Goal: Task Accomplishment & Management: Complete application form

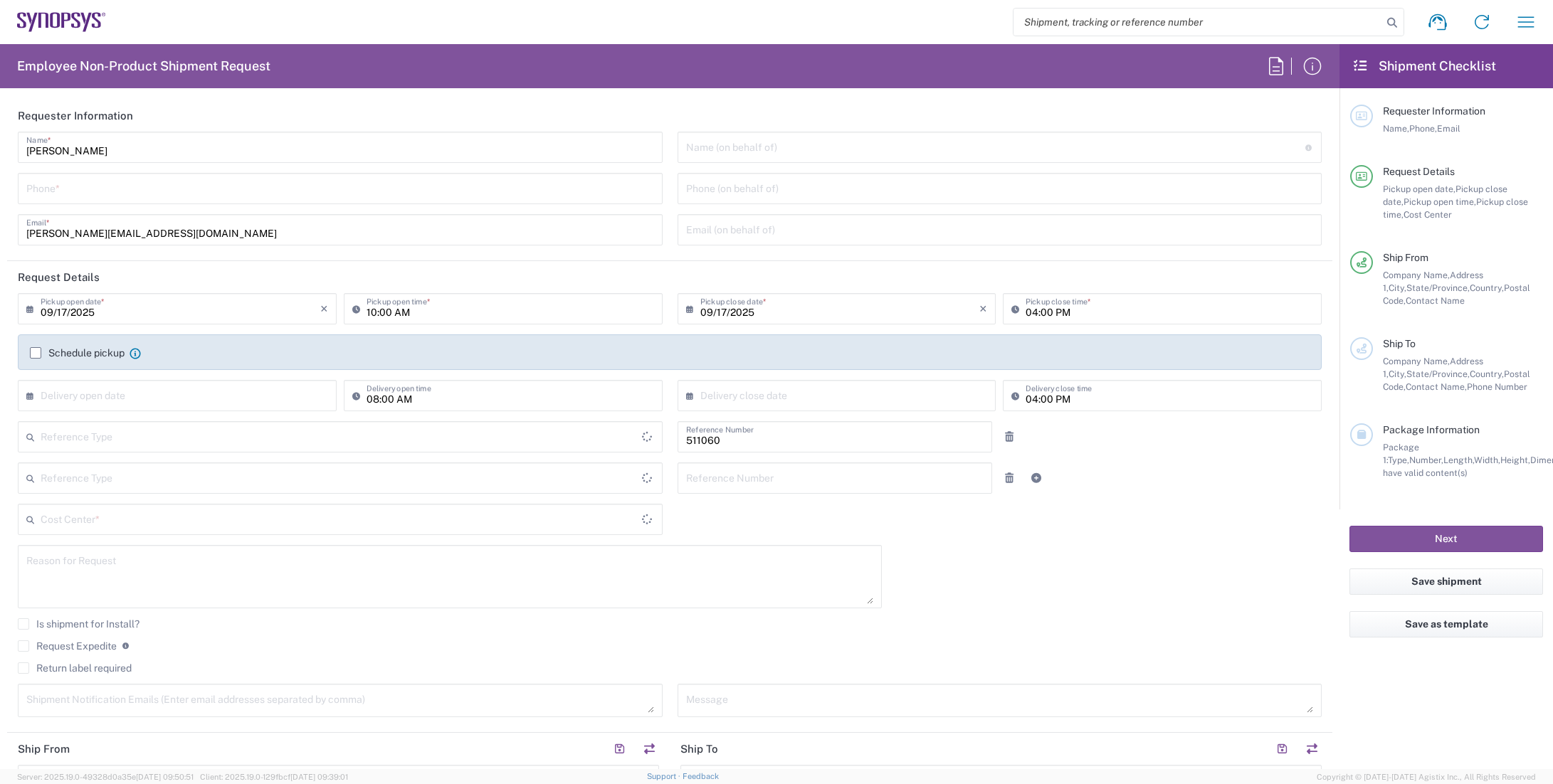
type input "Department"
type input "Delivered at Place"
type input "US01, SDG, HAPS, HW 511060"
type input "[GEOGRAPHIC_DATA]"
type input "[US_STATE]"
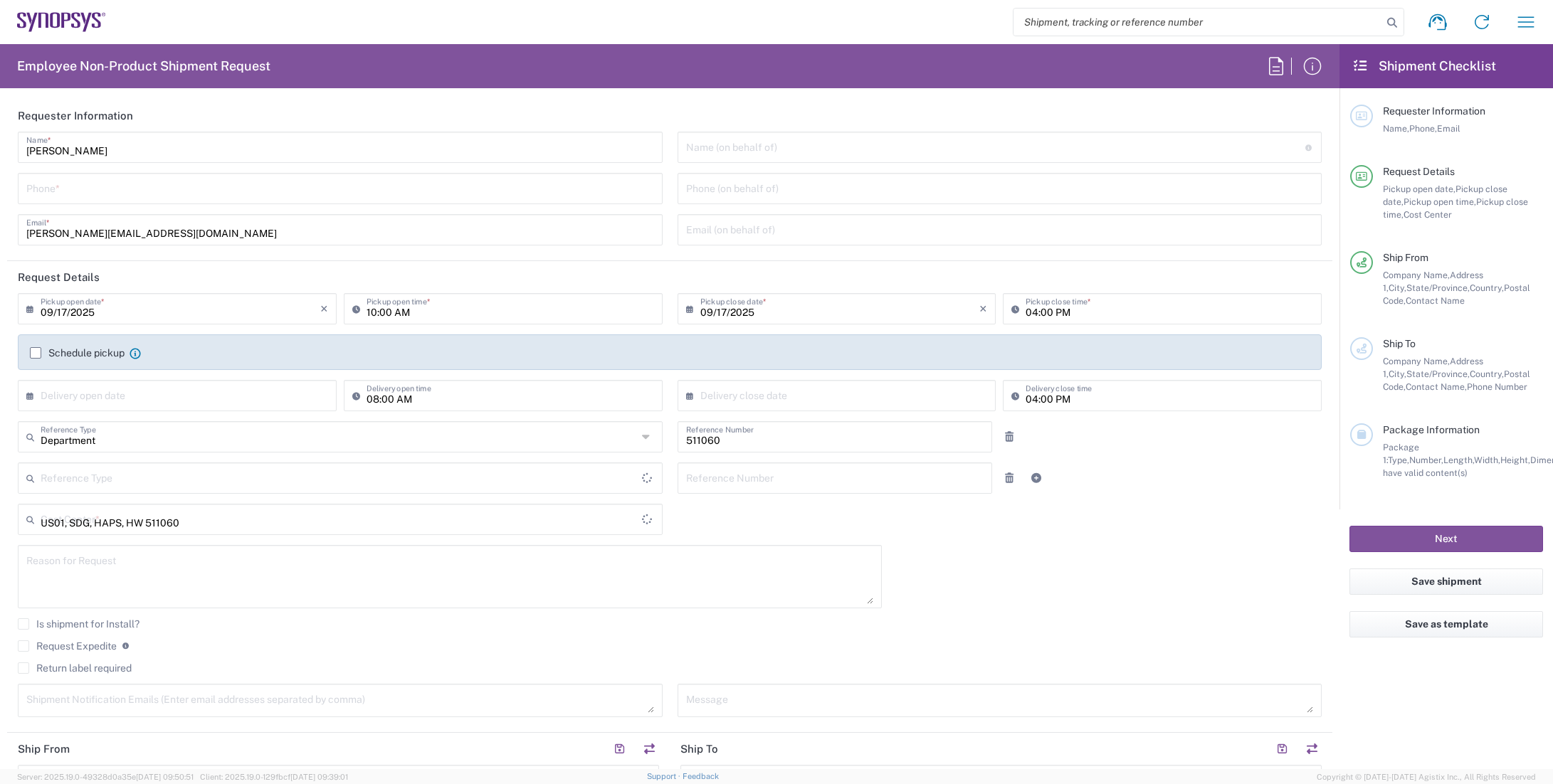
type input "[GEOGRAPHIC_DATA]"
type input "La Jolla US2D"
click at [120, 192] on input "tel" at bounding box center [340, 187] width 628 height 25
type input "6199877302"
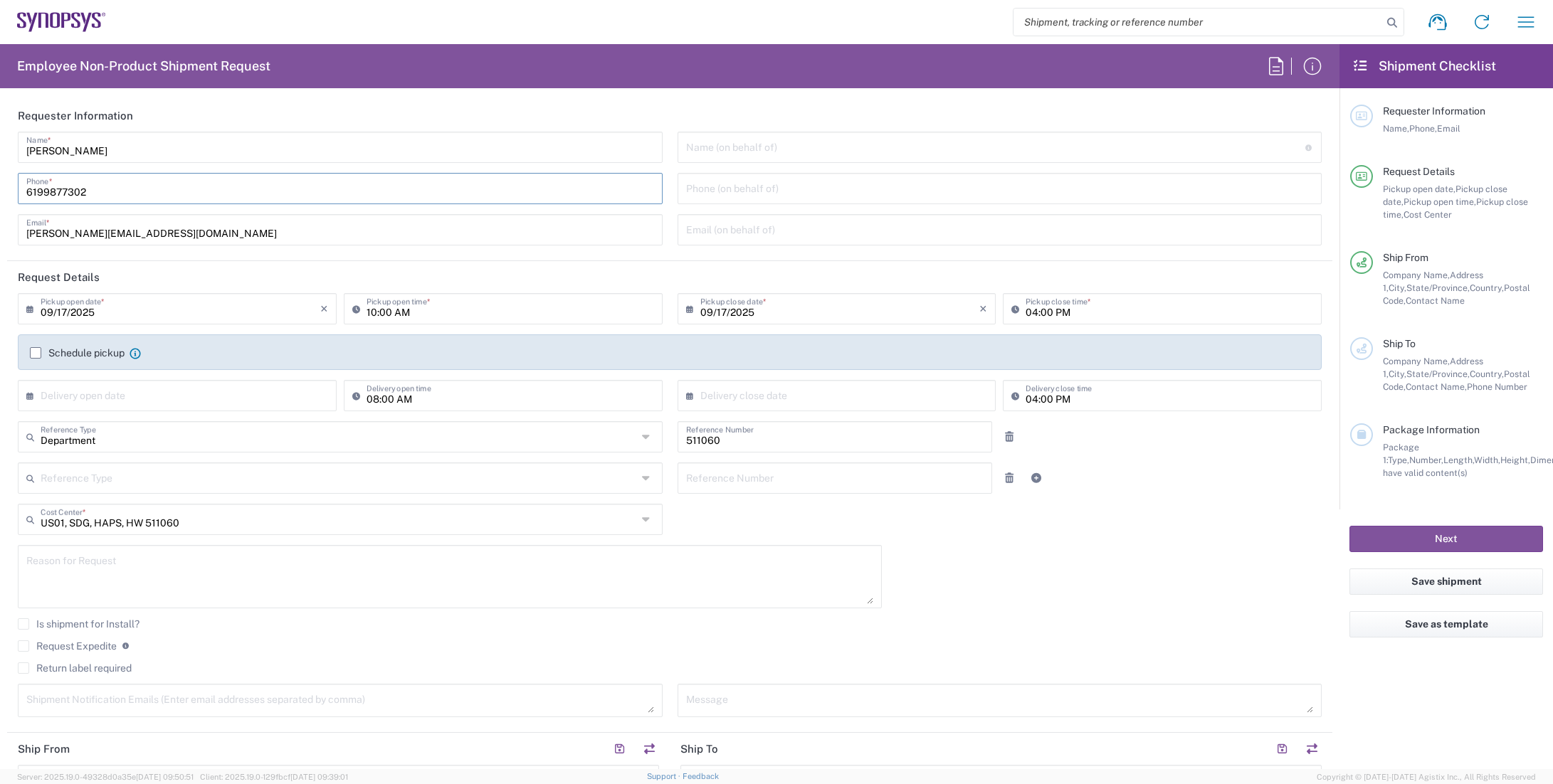
type input "Synopsys"
type input "[STREET_ADDRESS]"
type input "Rungis"
type input "94150"
type input "[EMAIL_ADDRESS][DOMAIN_NAME]"
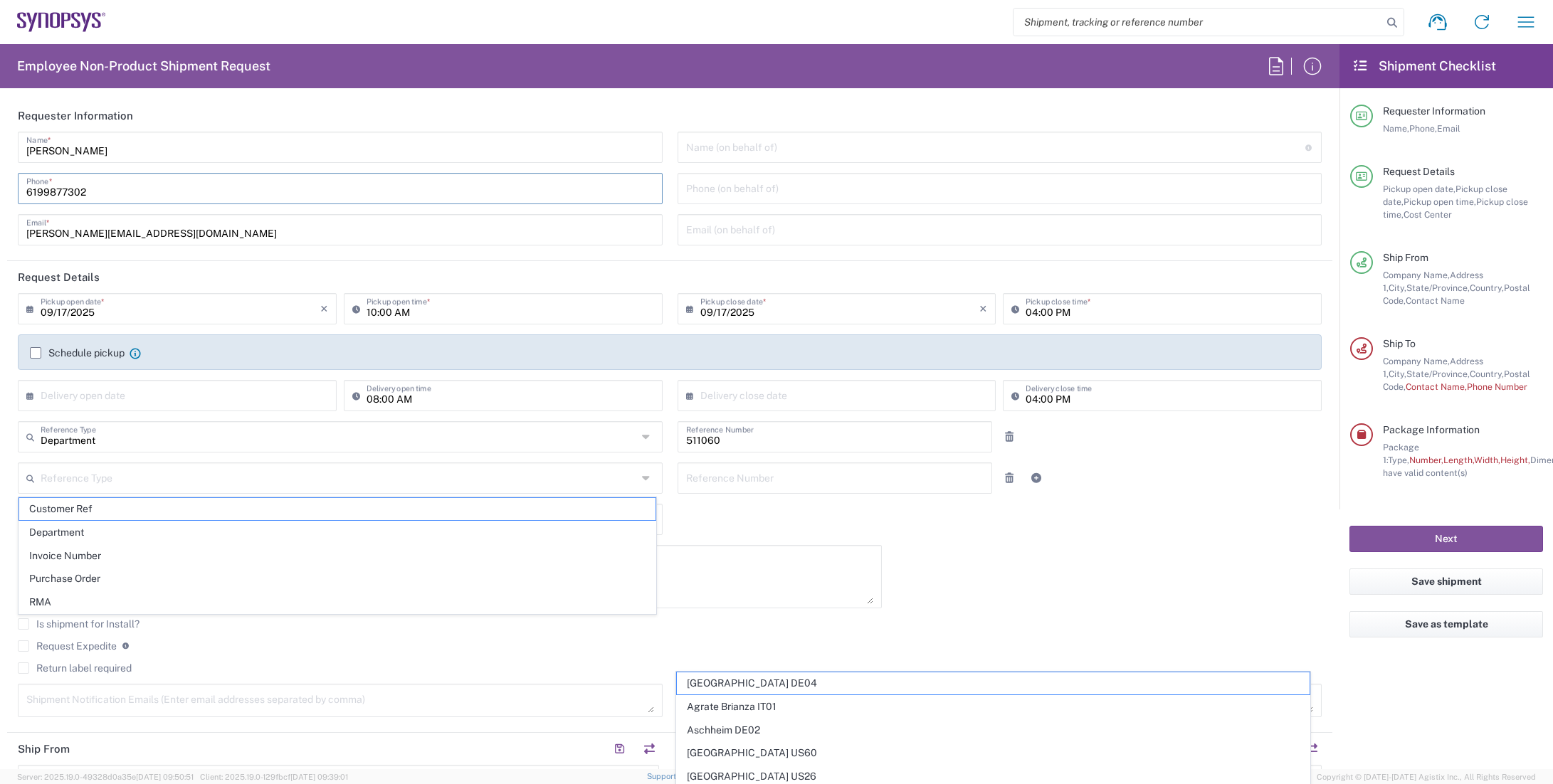
click at [268, 224] on input "[PERSON_NAME][EMAIL_ADDRESS][DOMAIN_NAME]" at bounding box center [340, 229] width 628 height 25
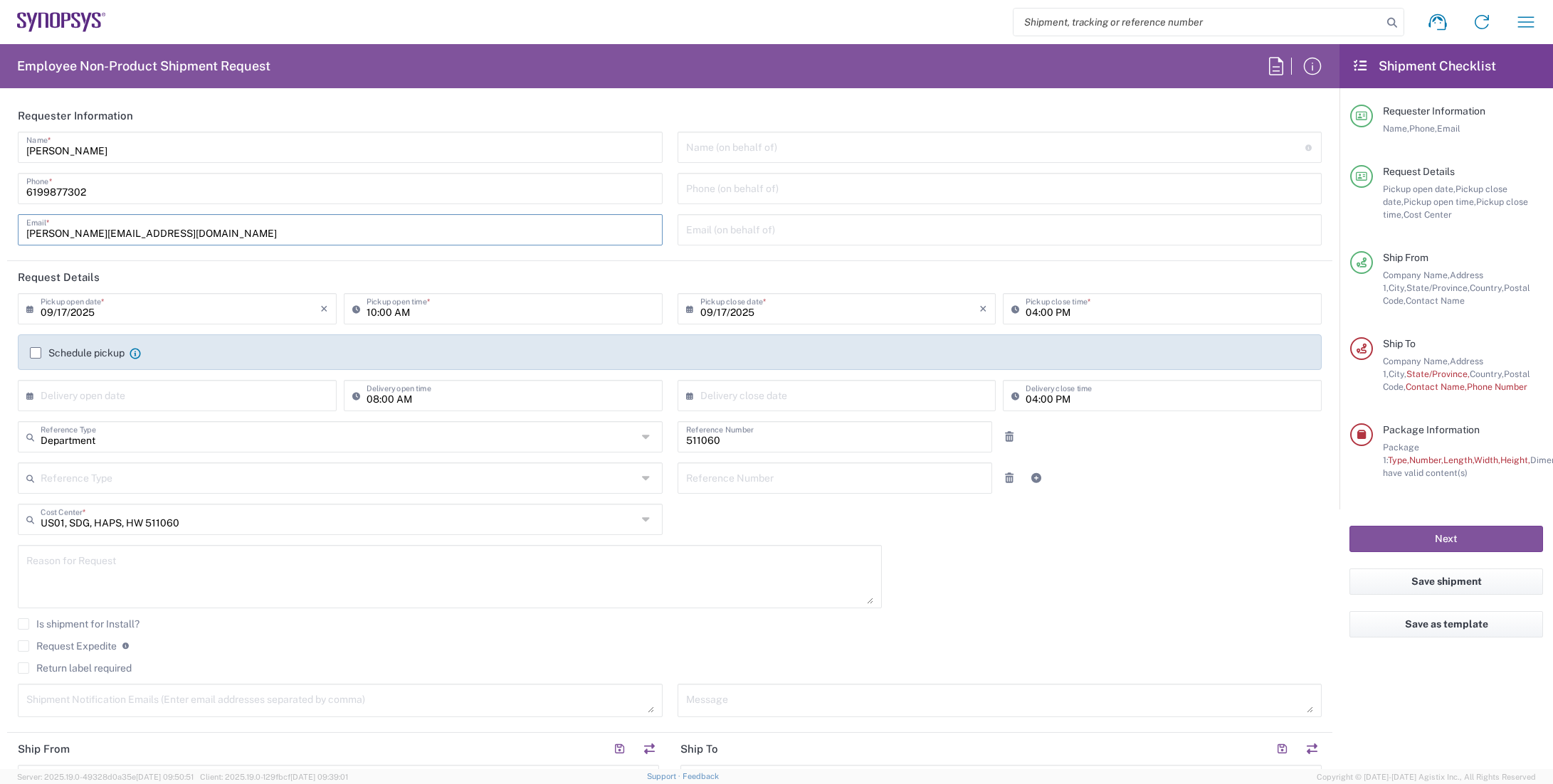
click at [182, 312] on input "09/17/2025" at bounding box center [180, 307] width 280 height 25
click at [579, 312] on input "10:00 AM" at bounding box center [510, 307] width 288 height 25
click at [587, 308] on input "10:00 AM" at bounding box center [510, 307] width 288 height 25
click at [1147, 578] on div "[DATE] × Pickup open date * Cancel Apply 10:00 AM Pickup open time * [DATE] × P…" at bounding box center [670, 509] width 1319 height 434
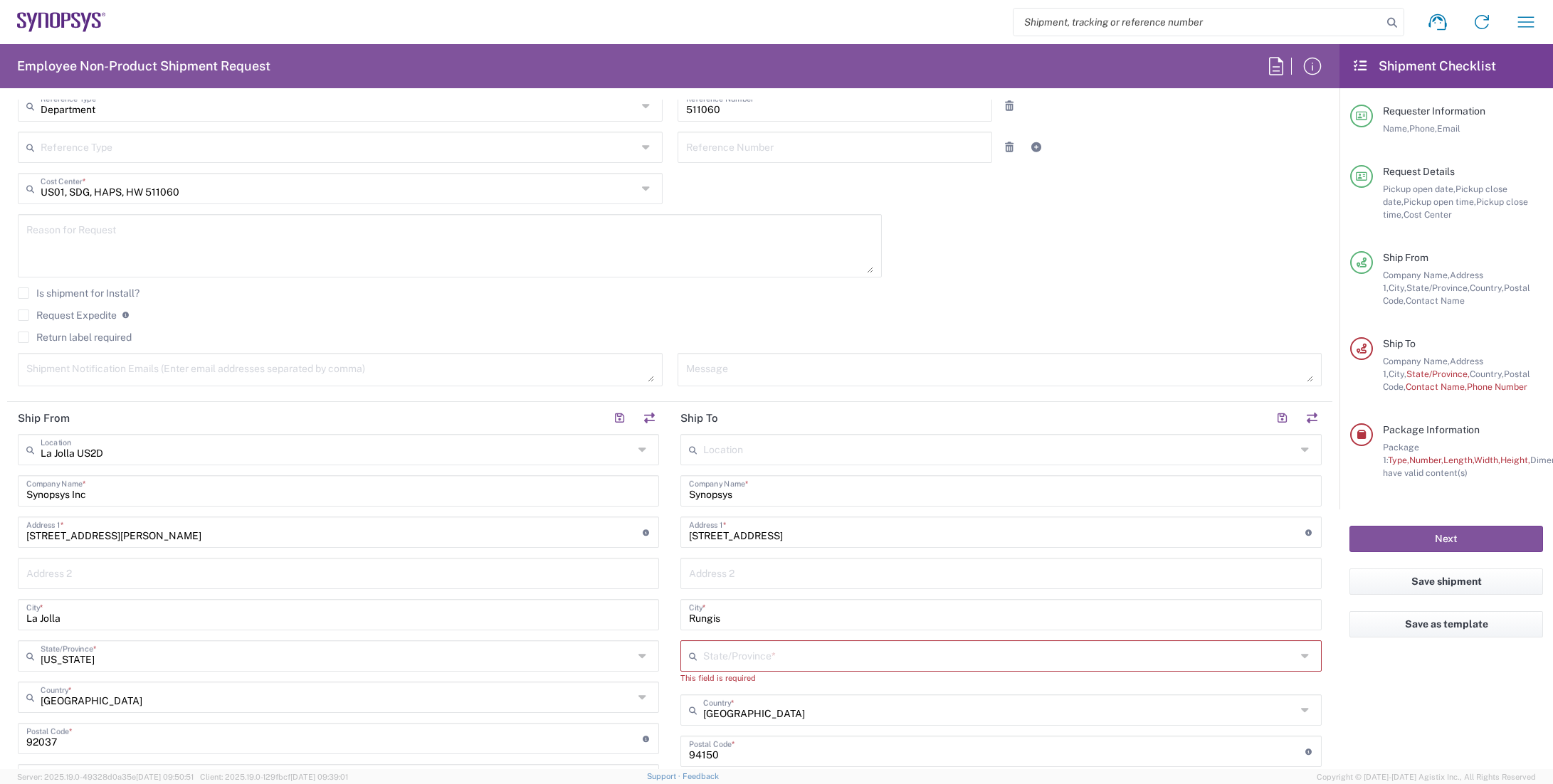
scroll to position [356, 0]
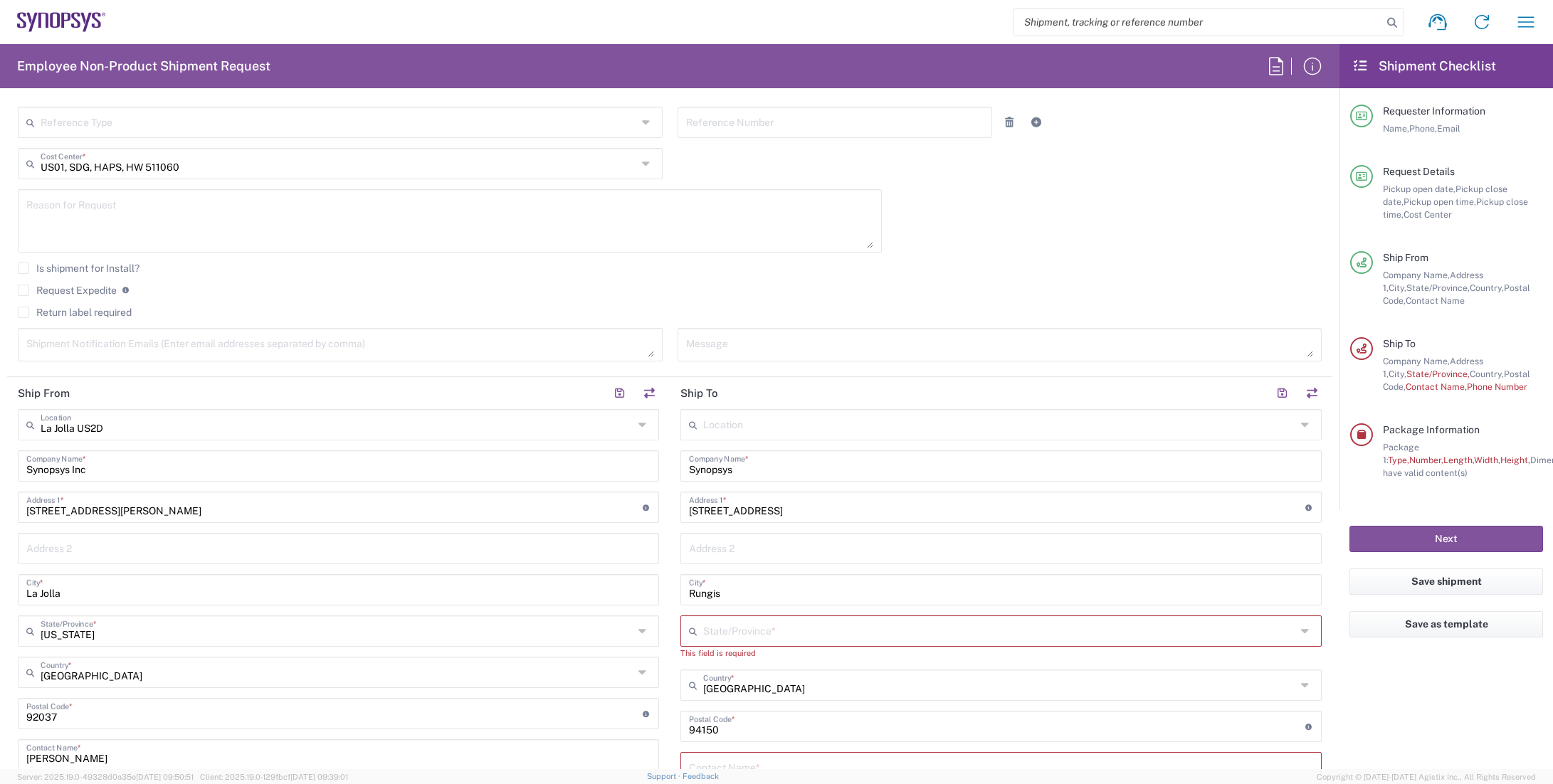
click at [412, 335] on textarea at bounding box center [340, 344] width 628 height 25
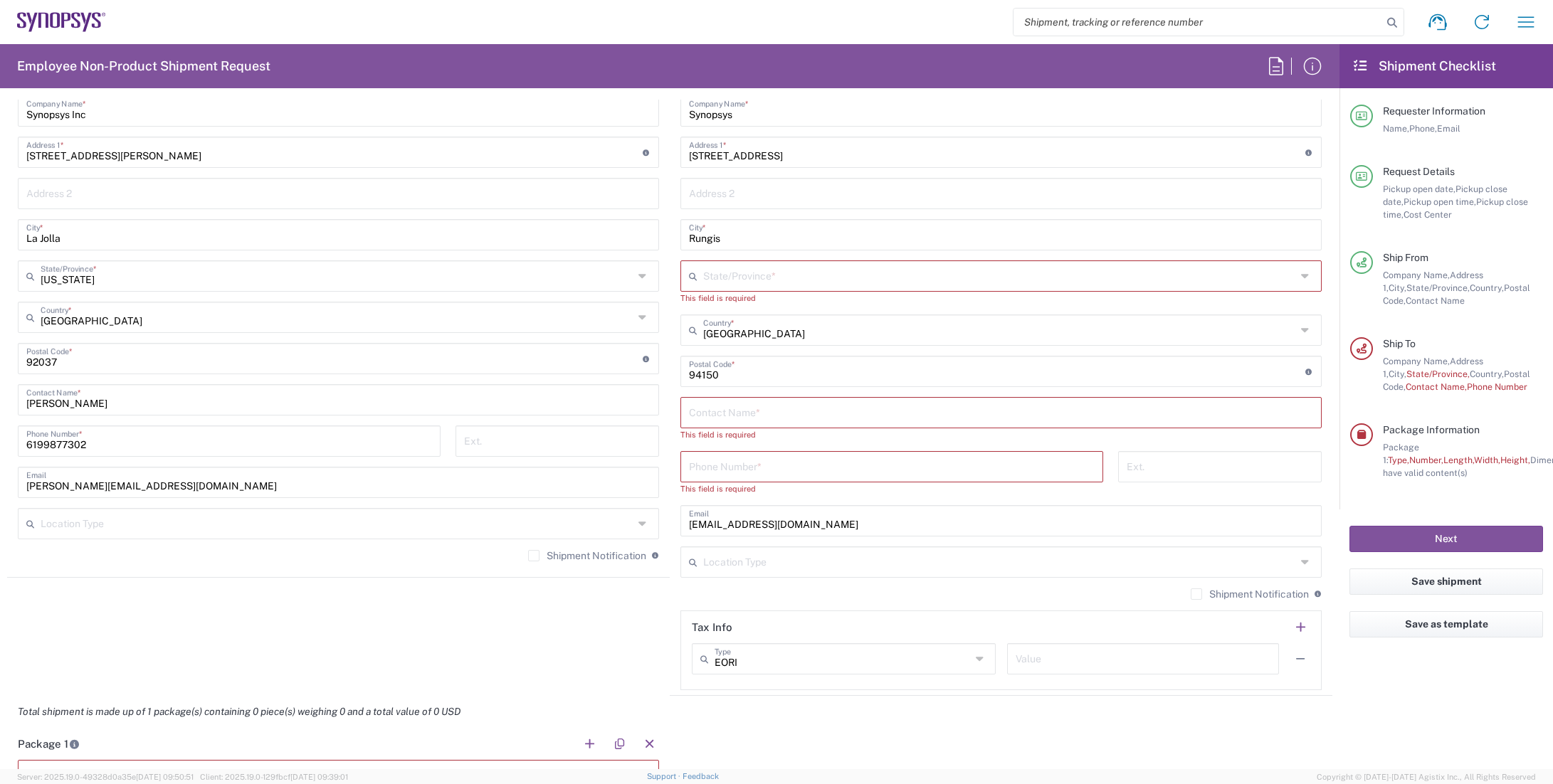
scroll to position [711, 0]
type textarea "[PERSON_NAME][EMAIL_ADDRESS][DOMAIN_NAME]"
drag, startPoint x: 838, startPoint y: 526, endPoint x: 664, endPoint y: 526, distance: 174.0
click at [670, 526] on main "Location [GEOGRAPHIC_DATA] DE04 Agrate Brianza IT01 [GEOGRAPHIC_DATA] DE02 [GEO…" at bounding box center [1000, 371] width 662 height 636
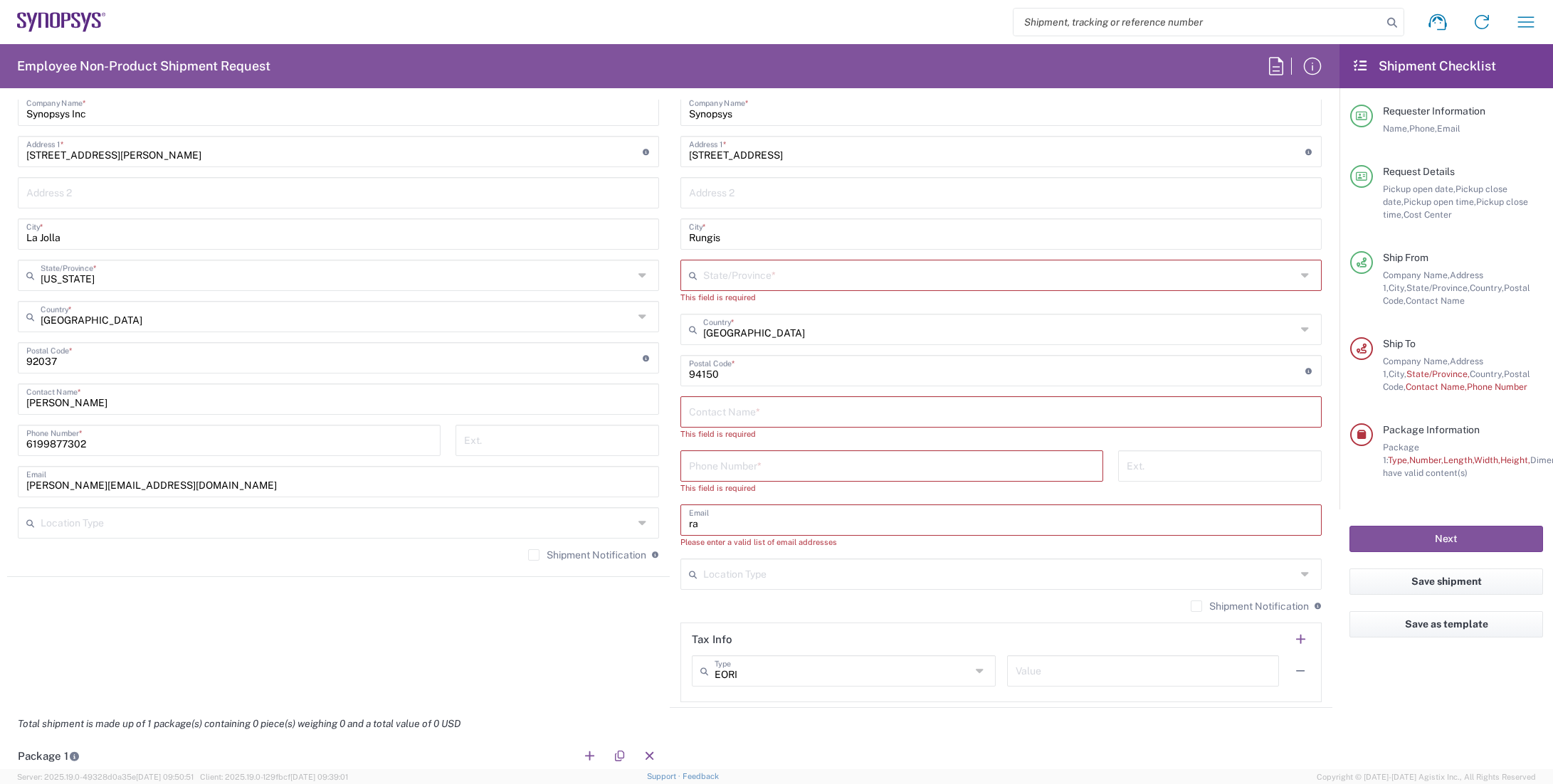
type input "r"
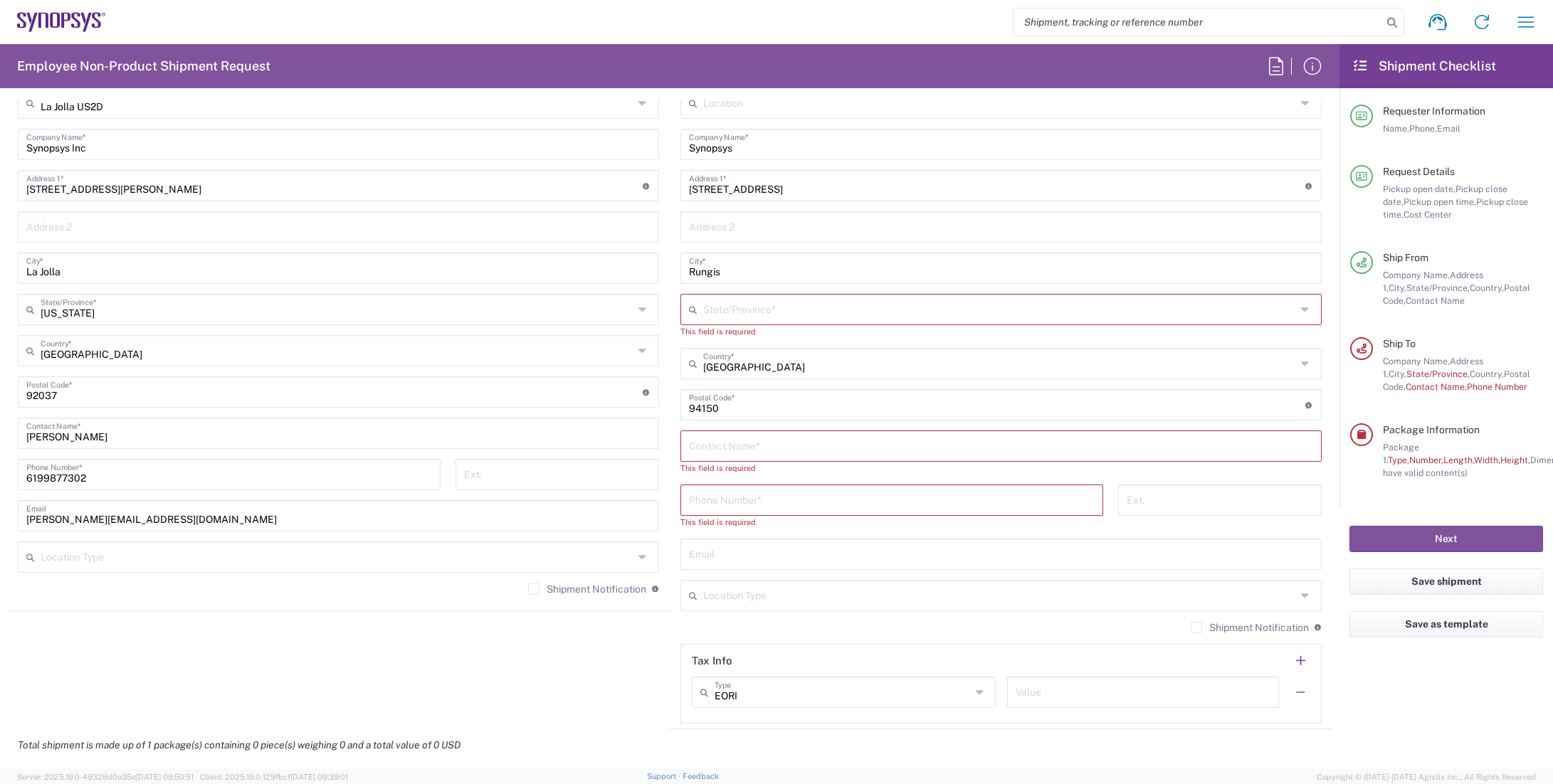
scroll to position [854, 0]
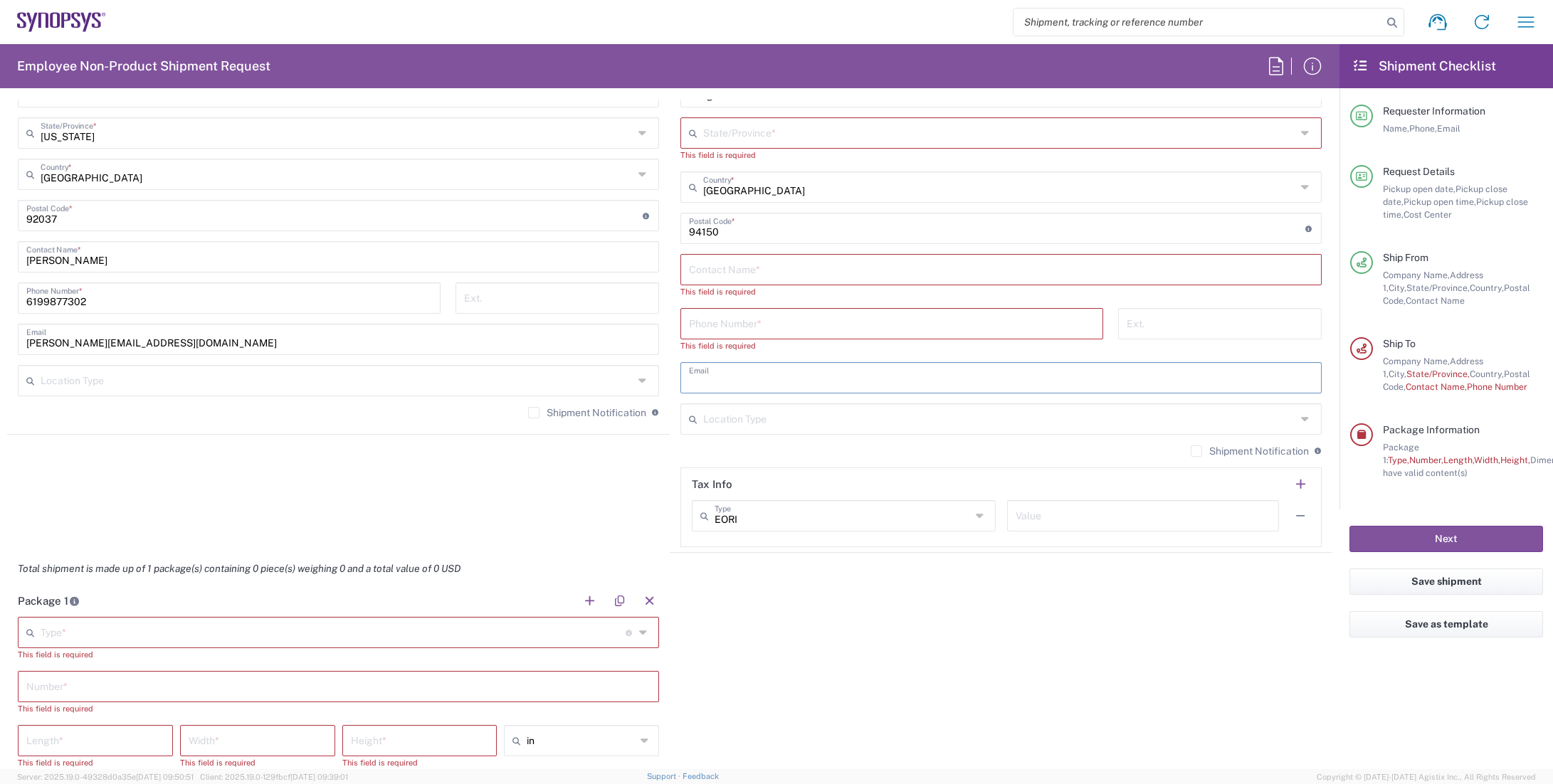
click at [767, 370] on input "text" at bounding box center [1001, 376] width 625 height 25
paste input "[EMAIL_ADDRESS][DOMAIN_NAME]"
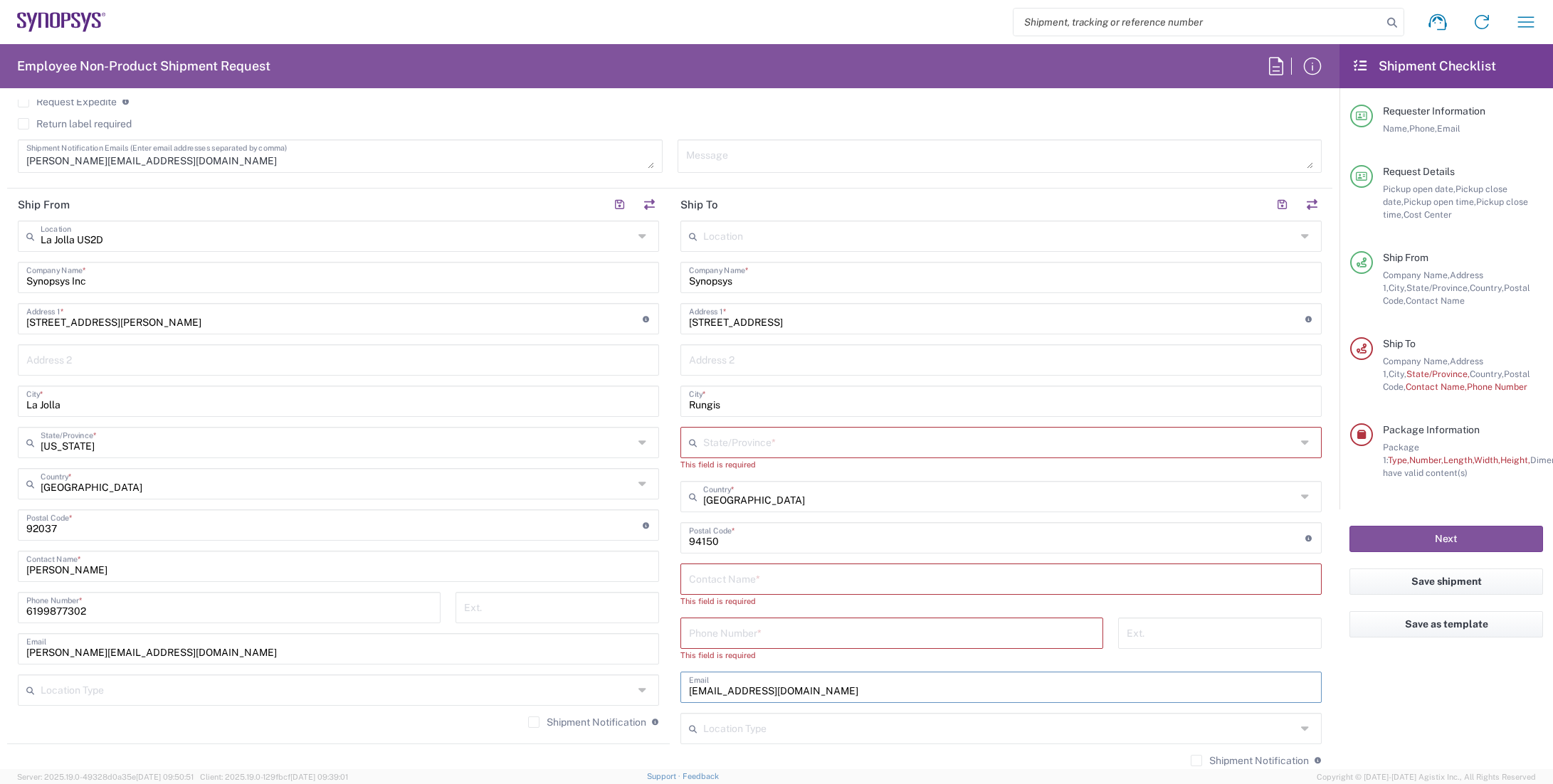
scroll to position [569, 0]
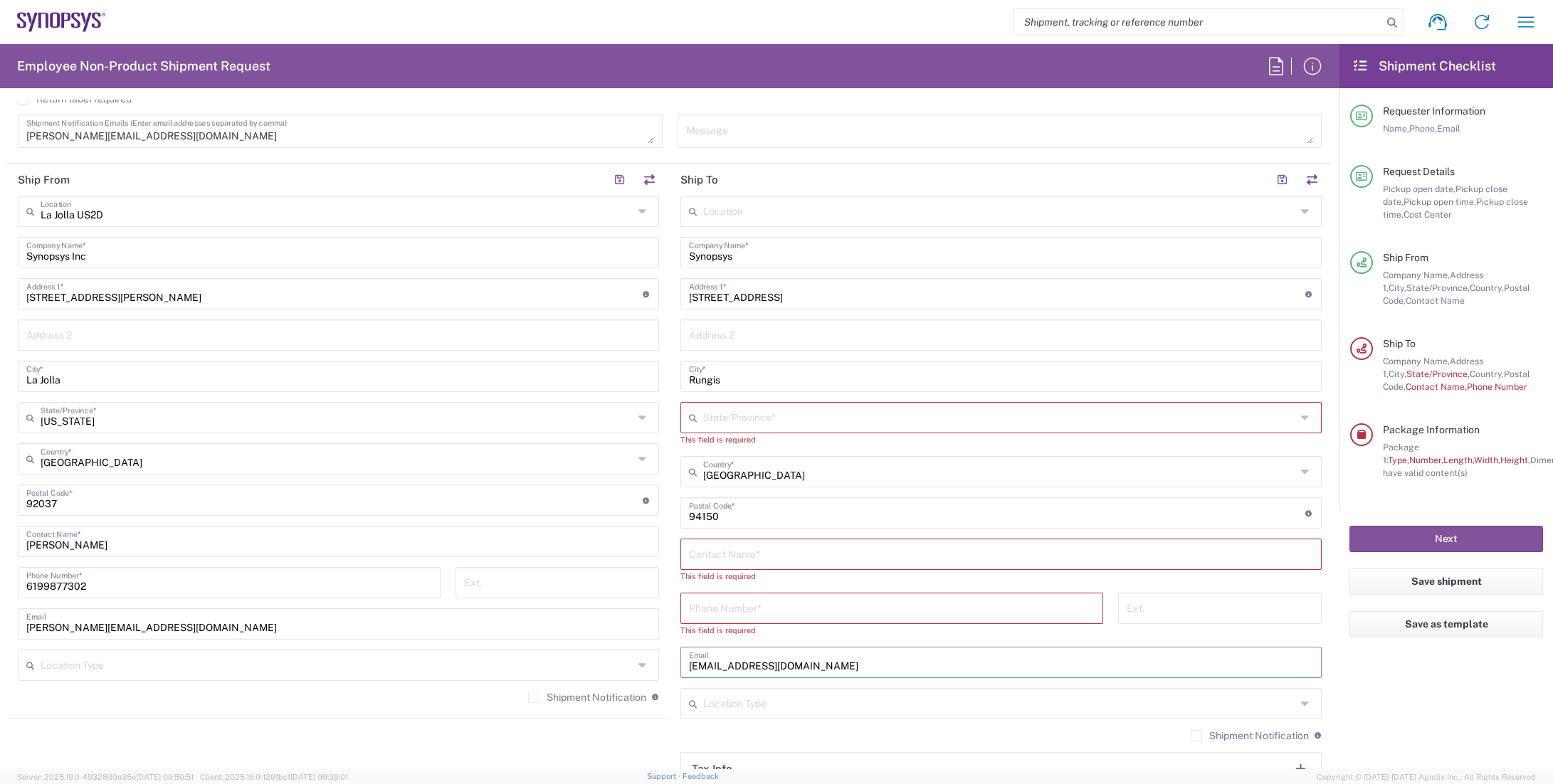
type input "[EMAIL_ADDRESS][DOMAIN_NAME]"
drag, startPoint x: 740, startPoint y: 376, endPoint x: 693, endPoint y: 379, distance: 47.1
click at [693, 379] on input "Rungis" at bounding box center [1001, 375] width 625 height 25
click at [764, 549] on input "text" at bounding box center [1001, 553] width 625 height 25
type input "[PERSON_NAME]"
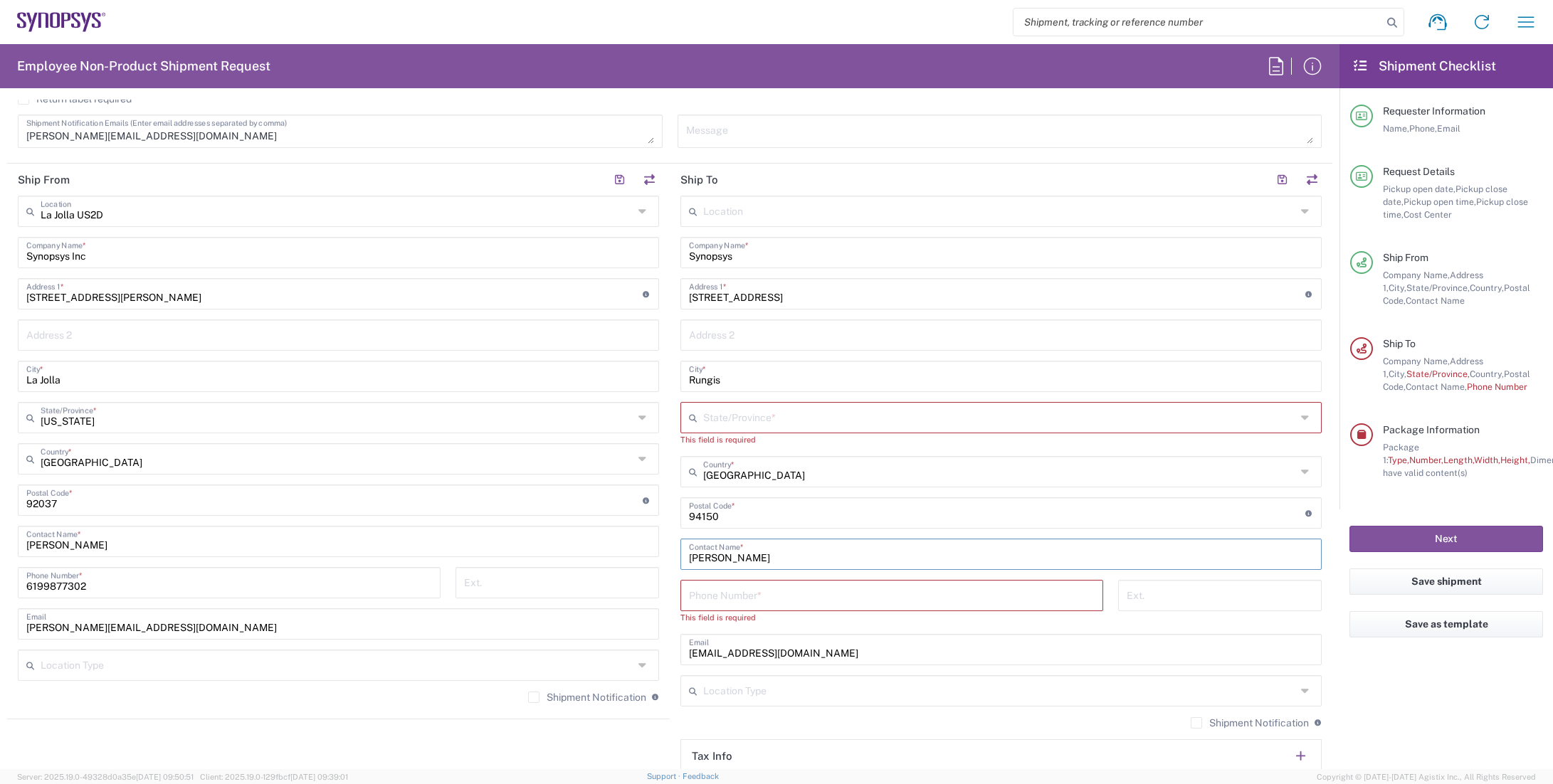
click at [823, 604] on input "tel" at bounding box center [892, 594] width 406 height 25
click at [798, 417] on input "text" at bounding box center [1000, 416] width 593 height 25
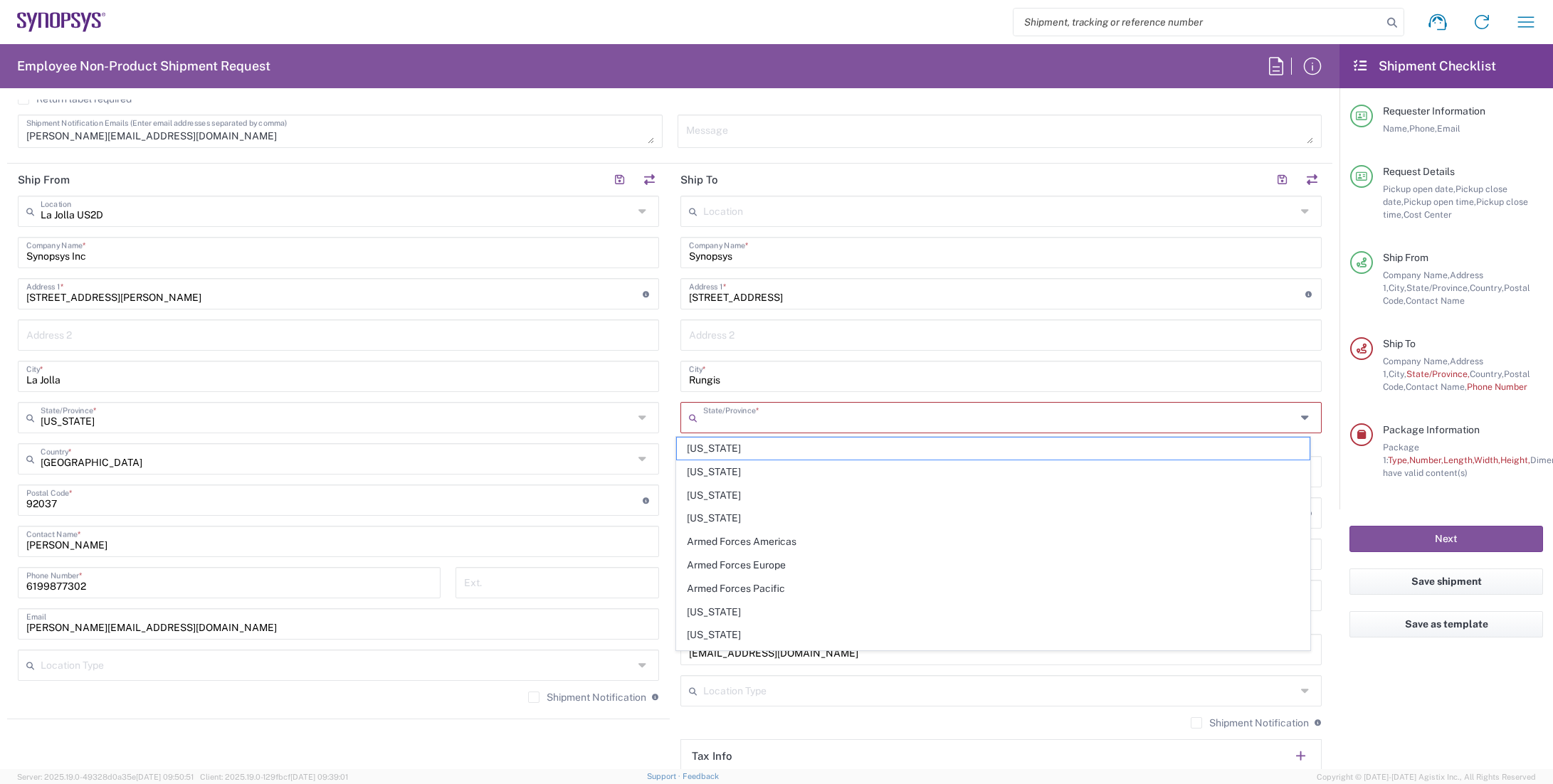
click at [798, 414] on input "text" at bounding box center [1000, 416] width 593 height 25
click at [1181, 257] on input "Synopsys" at bounding box center [1001, 251] width 625 height 25
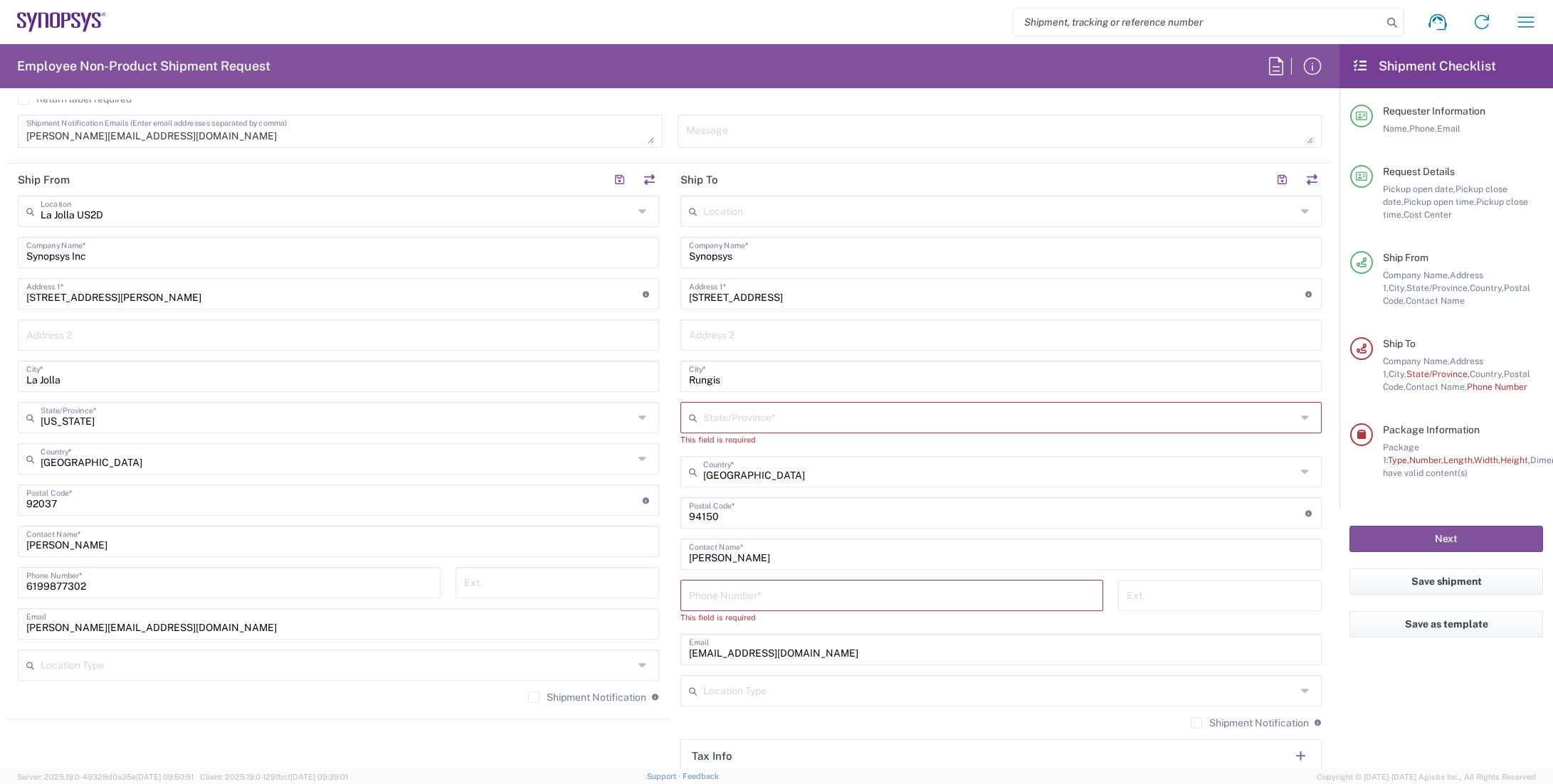
click at [1268, 312] on div "Location [GEOGRAPHIC_DATA] DE04 Agrate Brianza IT01 [GEOGRAPHIC_DATA] DE02 [GEO…" at bounding box center [1001, 507] width 641 height 623
drag, startPoint x: 787, startPoint y: 291, endPoint x: 577, endPoint y: 305, distance: 210.5
click at [577, 304] on div "Ship From [GEOGRAPHIC_DATA] [GEOGRAPHIC_DATA] Location [GEOGRAPHIC_DATA] [GEOGR…" at bounding box center [670, 494] width 1325 height 661
click at [1287, 418] on div "State/Province *" at bounding box center [1001, 417] width 641 height 31
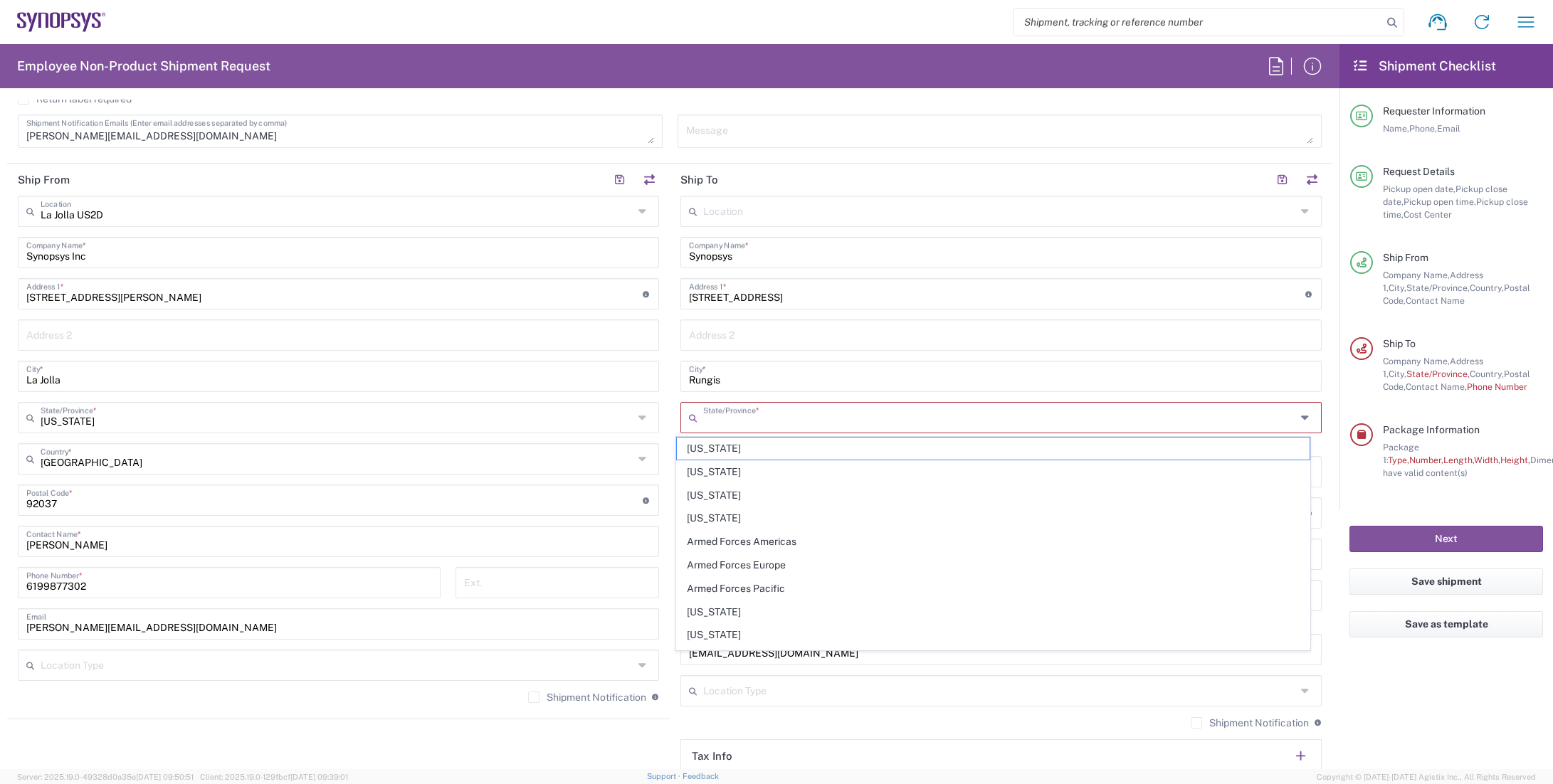
click at [1301, 414] on icon at bounding box center [1307, 417] width 12 height 23
click at [714, 606] on span "[US_STATE]" at bounding box center [993, 612] width 633 height 22
type input "[US_STATE]"
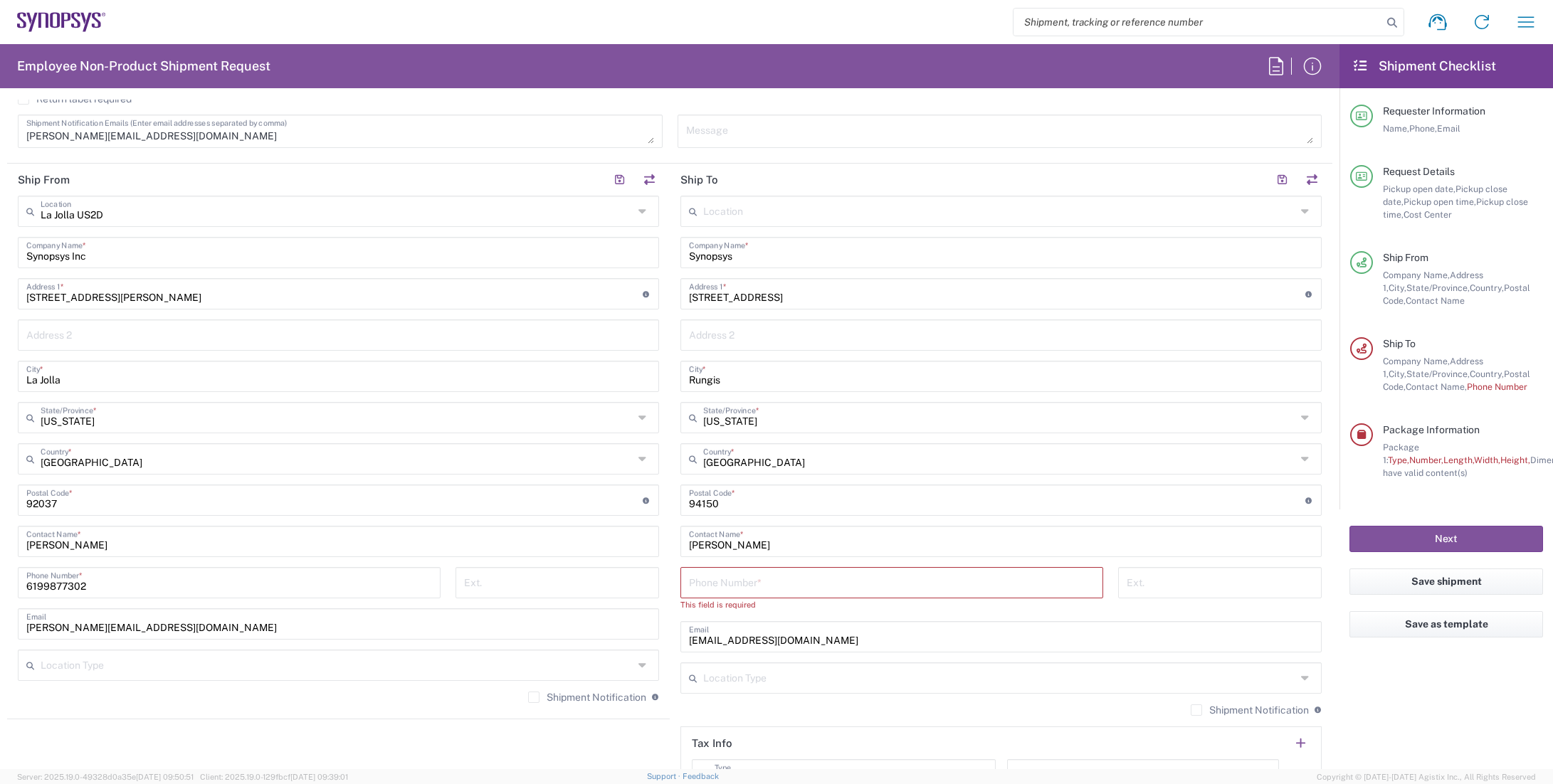
click at [1294, 498] on input "undefined" at bounding box center [998, 499] width 617 height 25
click at [1284, 497] on input "undefined" at bounding box center [998, 499] width 617 height 25
click at [1241, 549] on input "[PERSON_NAME]" at bounding box center [1001, 540] width 625 height 25
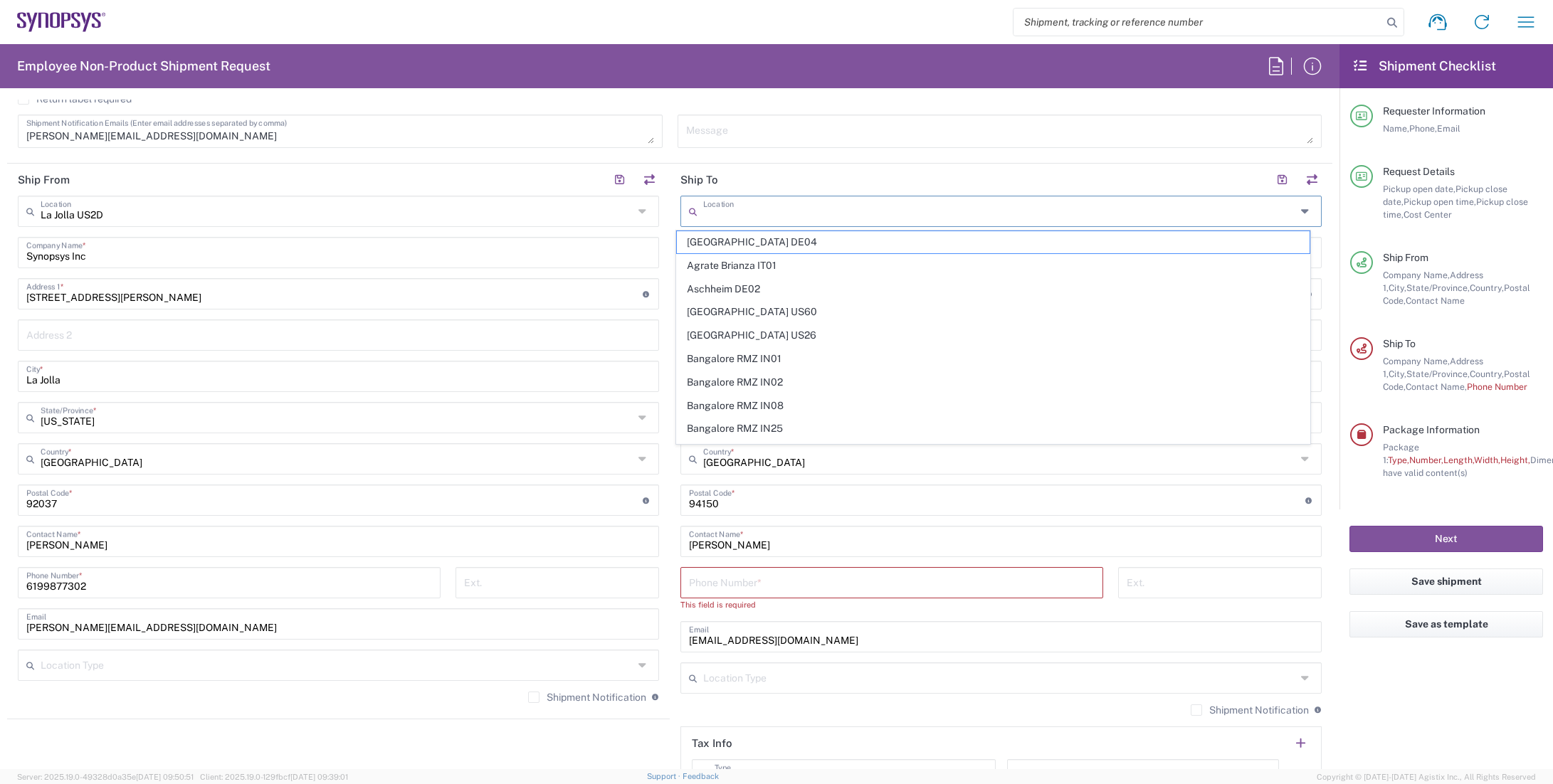
click at [942, 198] on input "text" at bounding box center [1000, 210] width 593 height 25
click at [771, 303] on span "Headquarters USSV" at bounding box center [993, 305] width 633 height 22
type input "Headquarters USSV"
type input "Synopsys Headquarters USSV"
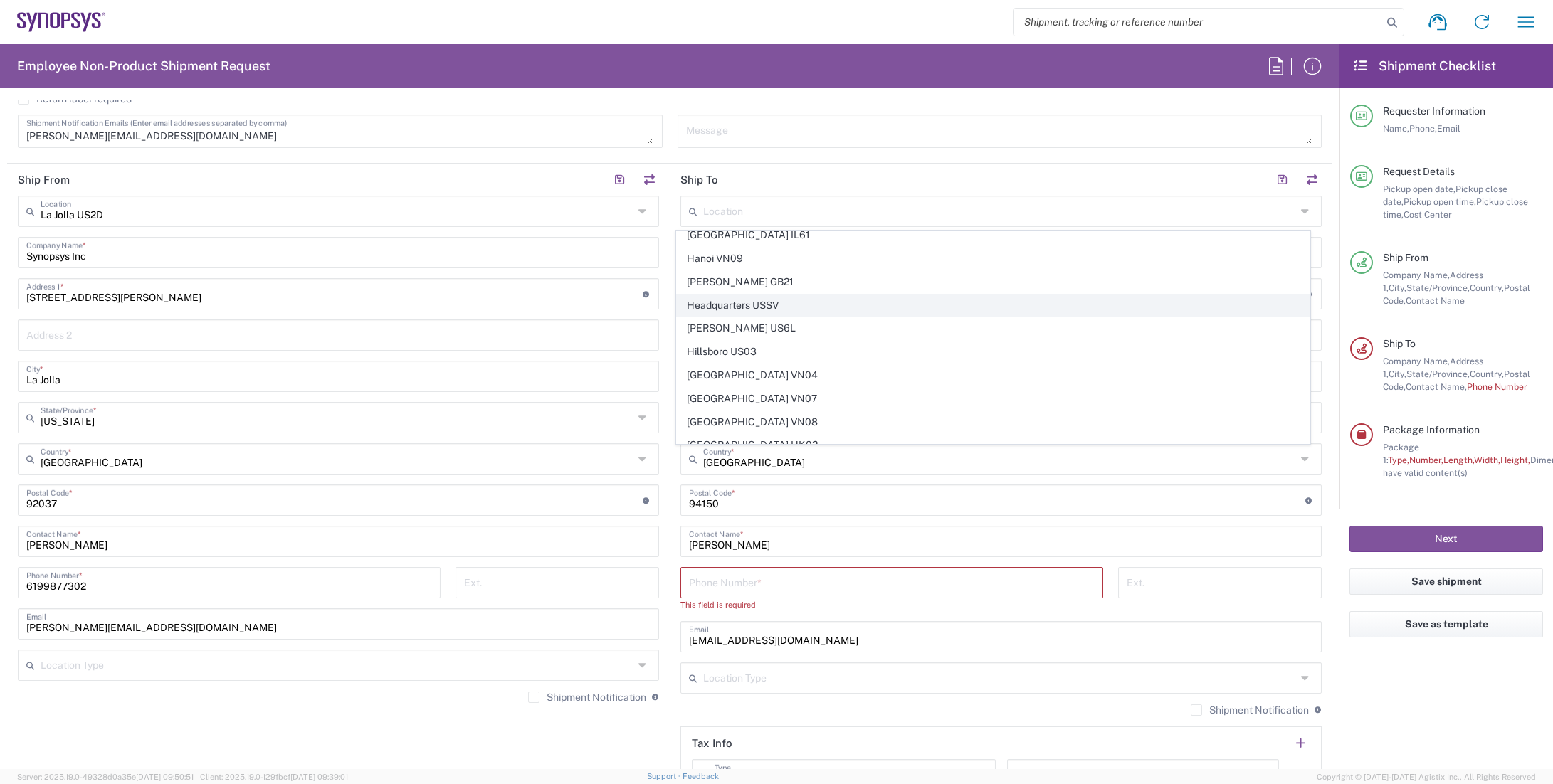
type input "[STREET_ADDRESS]"
type input "Sunnyvale"
type input "[US_STATE]"
type input "94085"
type input "6505845000"
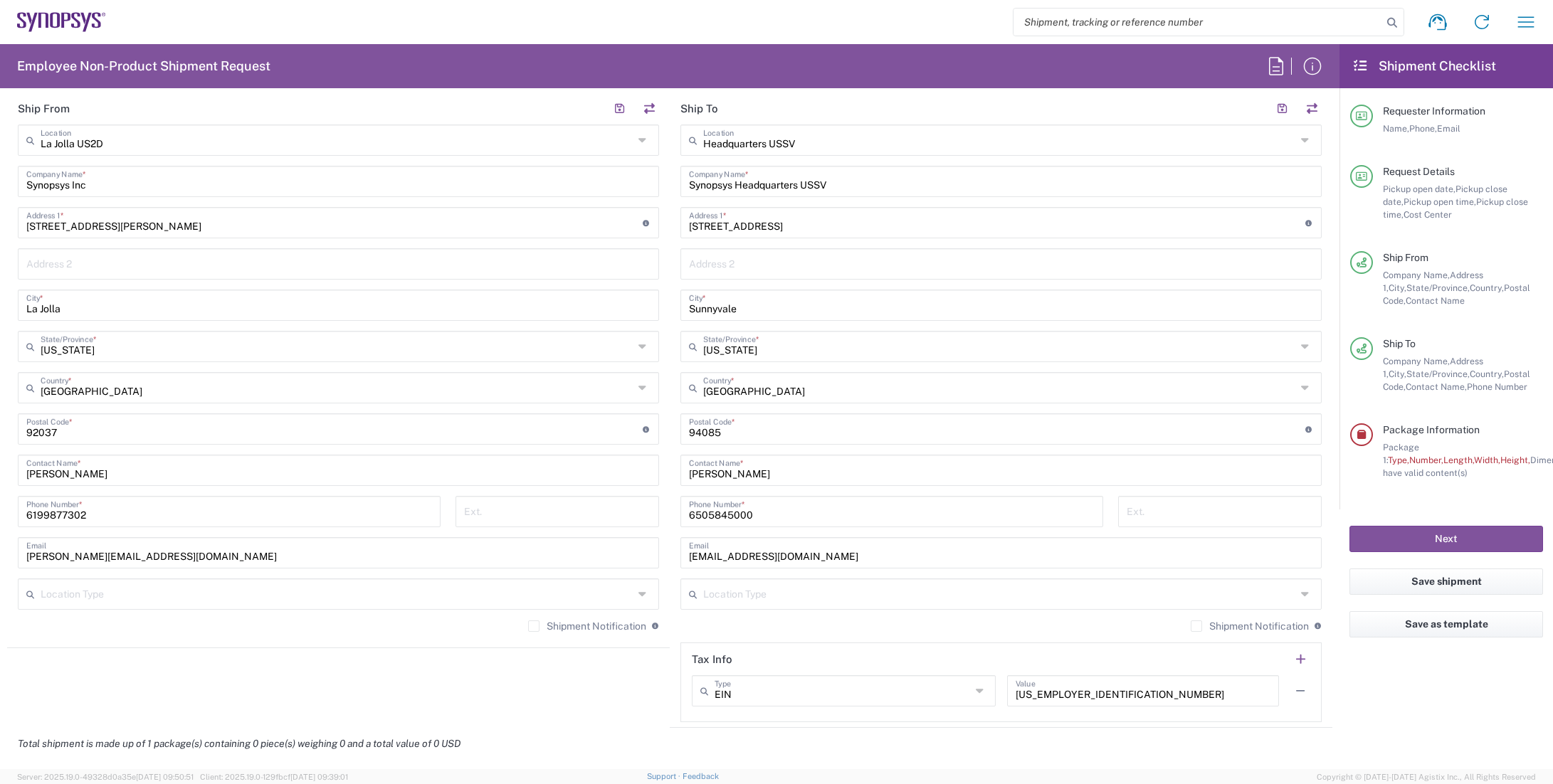
scroll to position [569, 0]
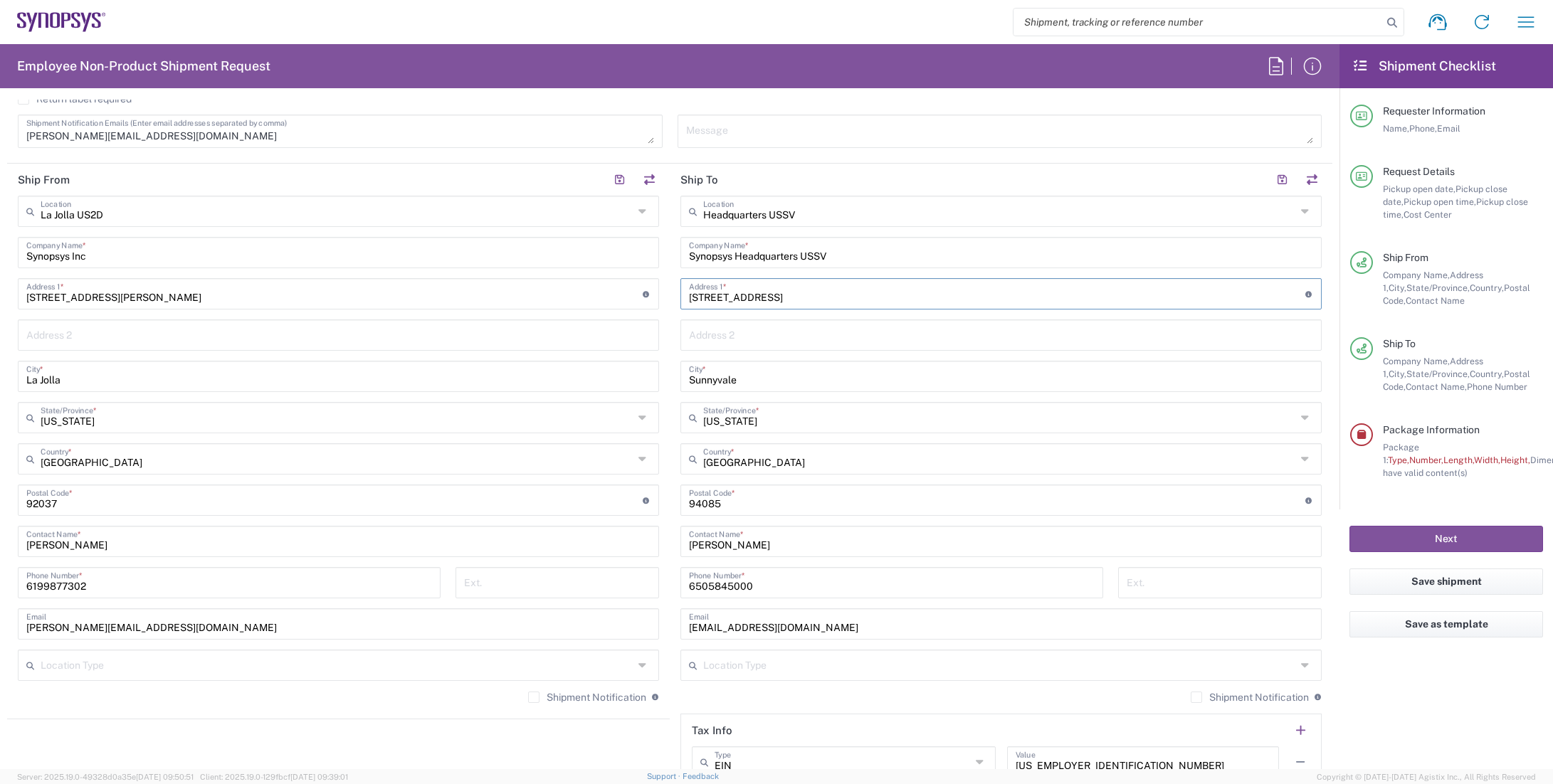
drag, startPoint x: 795, startPoint y: 299, endPoint x: 683, endPoint y: 299, distance: 112.0
click at [683, 299] on div "[STREET_ADDRESS] Address 1 * For cross streets use street names with '&' or 'an…" at bounding box center [1001, 294] width 641 height 31
click at [1240, 297] on input "[STREET_ADDRESS]" at bounding box center [998, 293] width 617 height 25
type input "Building 8"
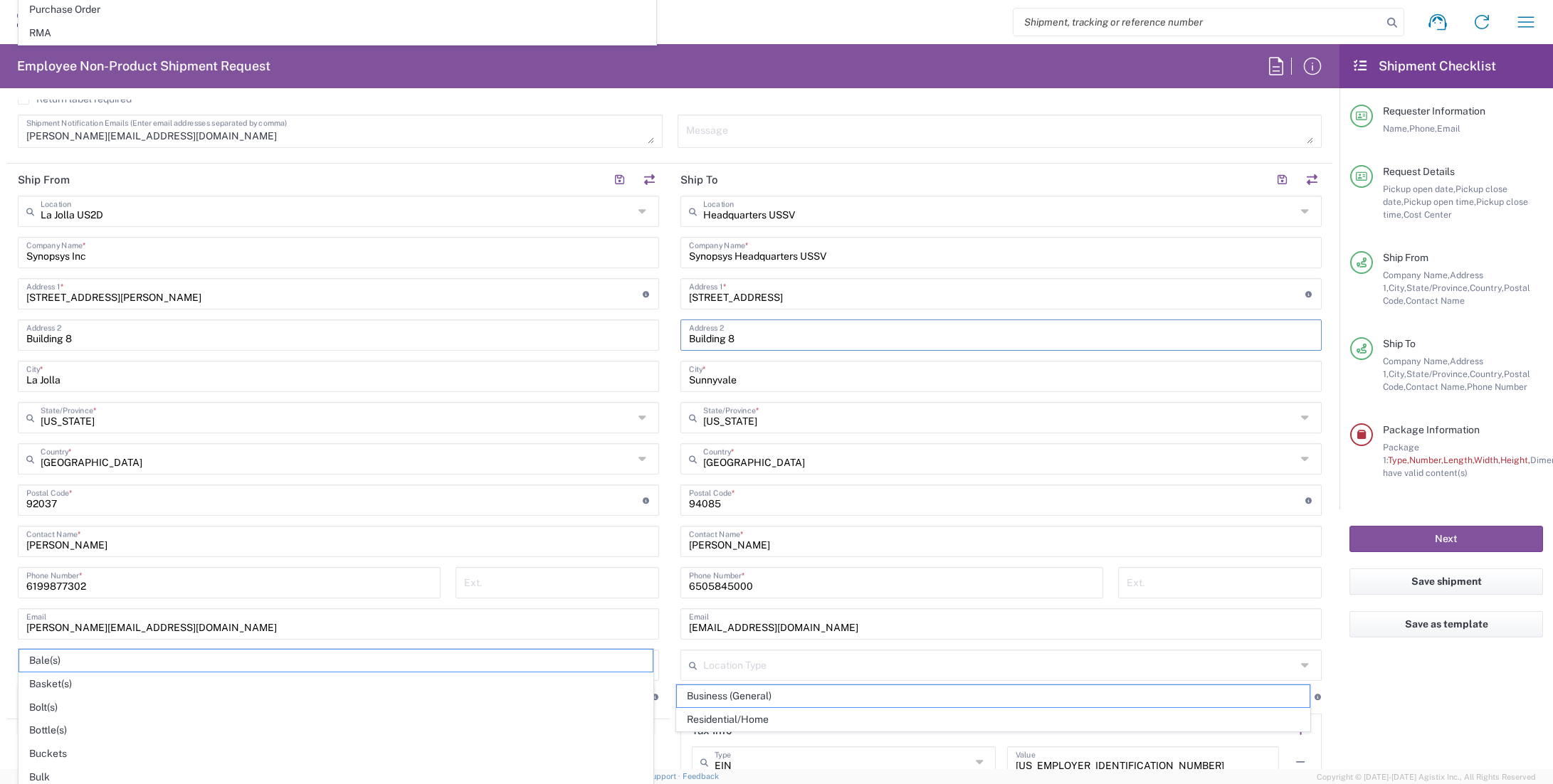
drag, startPoint x: 803, startPoint y: 344, endPoint x: 745, endPoint y: 343, distance: 58.0
click at [745, 343] on input "Building 8" at bounding box center [1001, 334] width 625 height 25
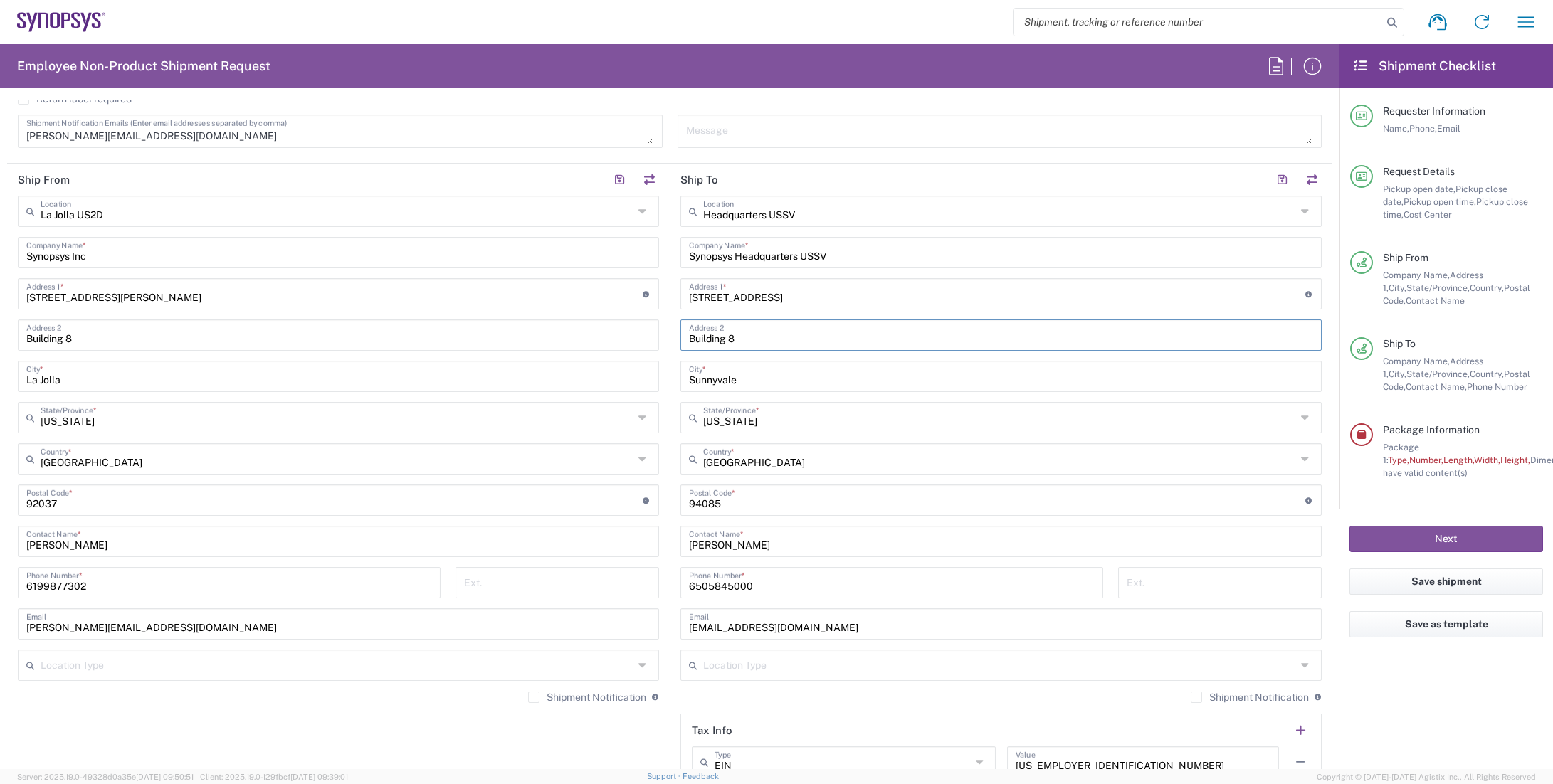
click at [478, 753] on agx-shipment-stop-widget "Ship From [GEOGRAPHIC_DATA] [GEOGRAPHIC_DATA] Location [GEOGRAPHIC_DATA] [GEOGR…" at bounding box center [338, 481] width 662 height 635
click at [139, 322] on input "Building 8" at bounding box center [338, 334] width 625 height 25
drag, startPoint x: 133, startPoint y: 325, endPoint x: -17, endPoint y: 322, distance: 150.0
click at [0, 322] on html "Shipment request Shipment tracking Employee non-product shipment request My shi…" at bounding box center [776, 392] width 1553 height 784
click at [205, 639] on div "[GEOGRAPHIC_DATA] US2D Location [GEOGRAPHIC_DATA] [GEOGRAPHIC_DATA] [GEOGRAPHIC…" at bounding box center [338, 454] width 641 height 518
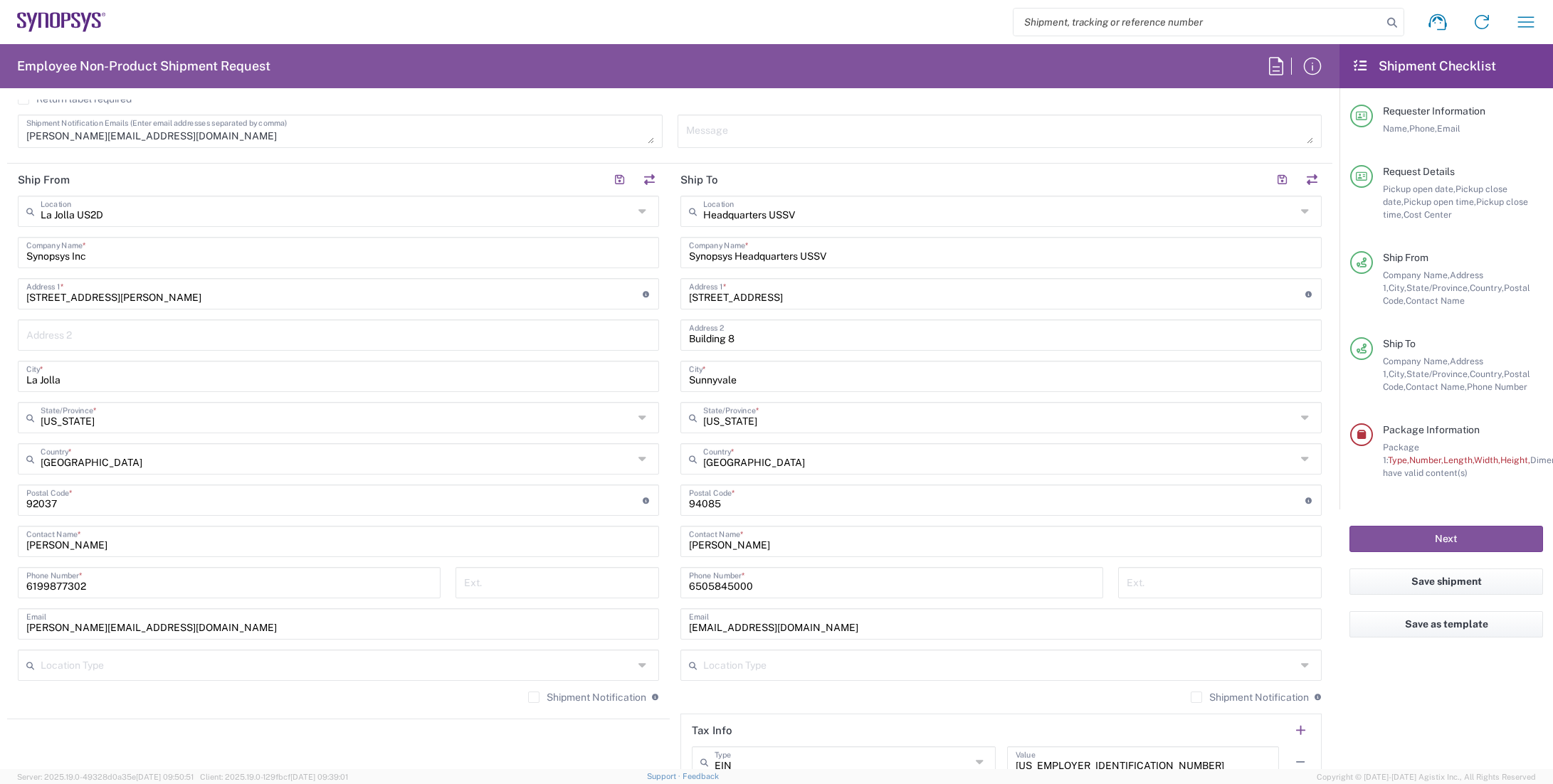
click at [190, 744] on agx-shipment-stop-widget "Ship From [GEOGRAPHIC_DATA] [GEOGRAPHIC_DATA] Location [GEOGRAPHIC_DATA] [GEOGR…" at bounding box center [338, 481] width 662 height 635
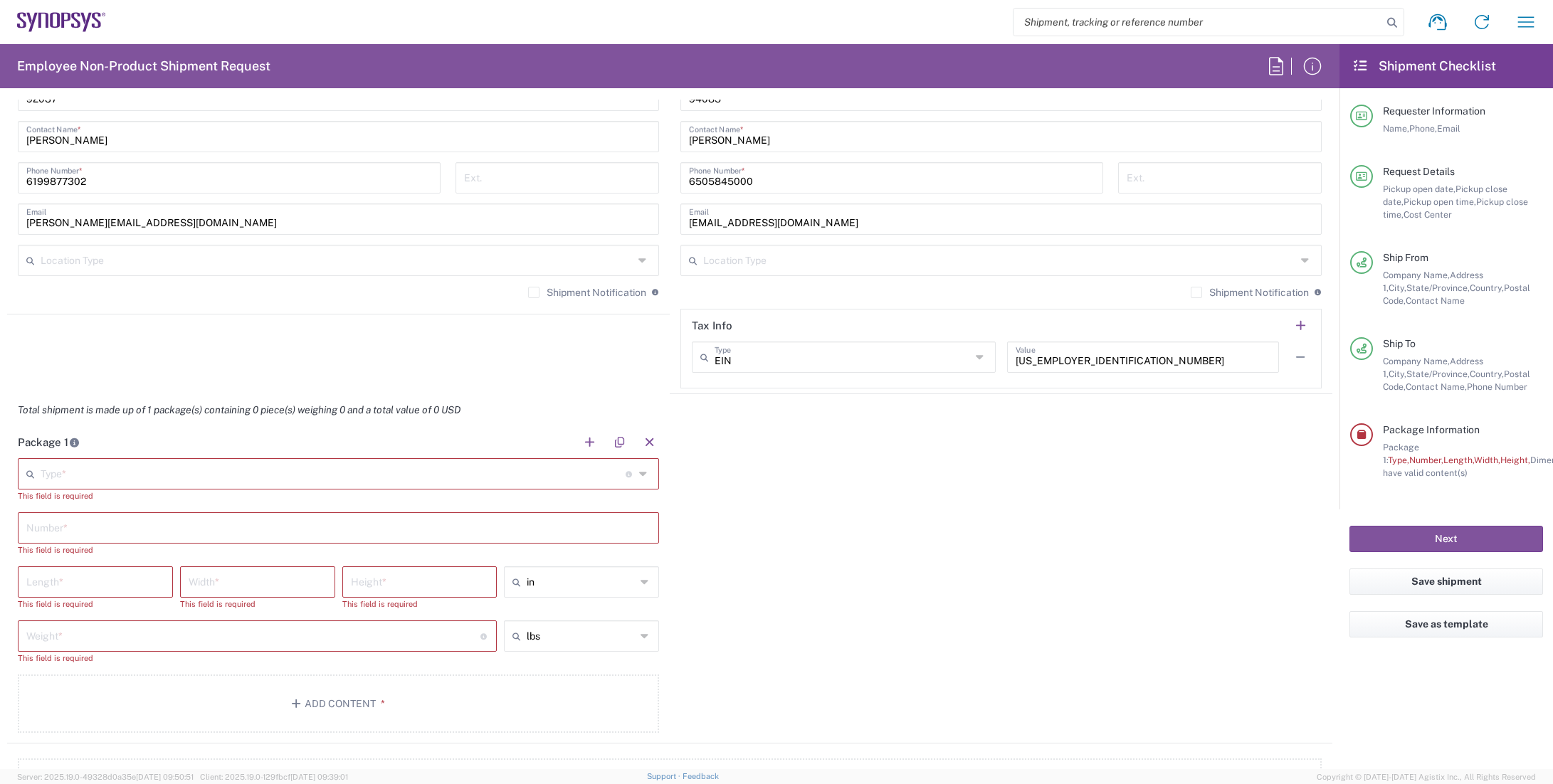
scroll to position [996, 0]
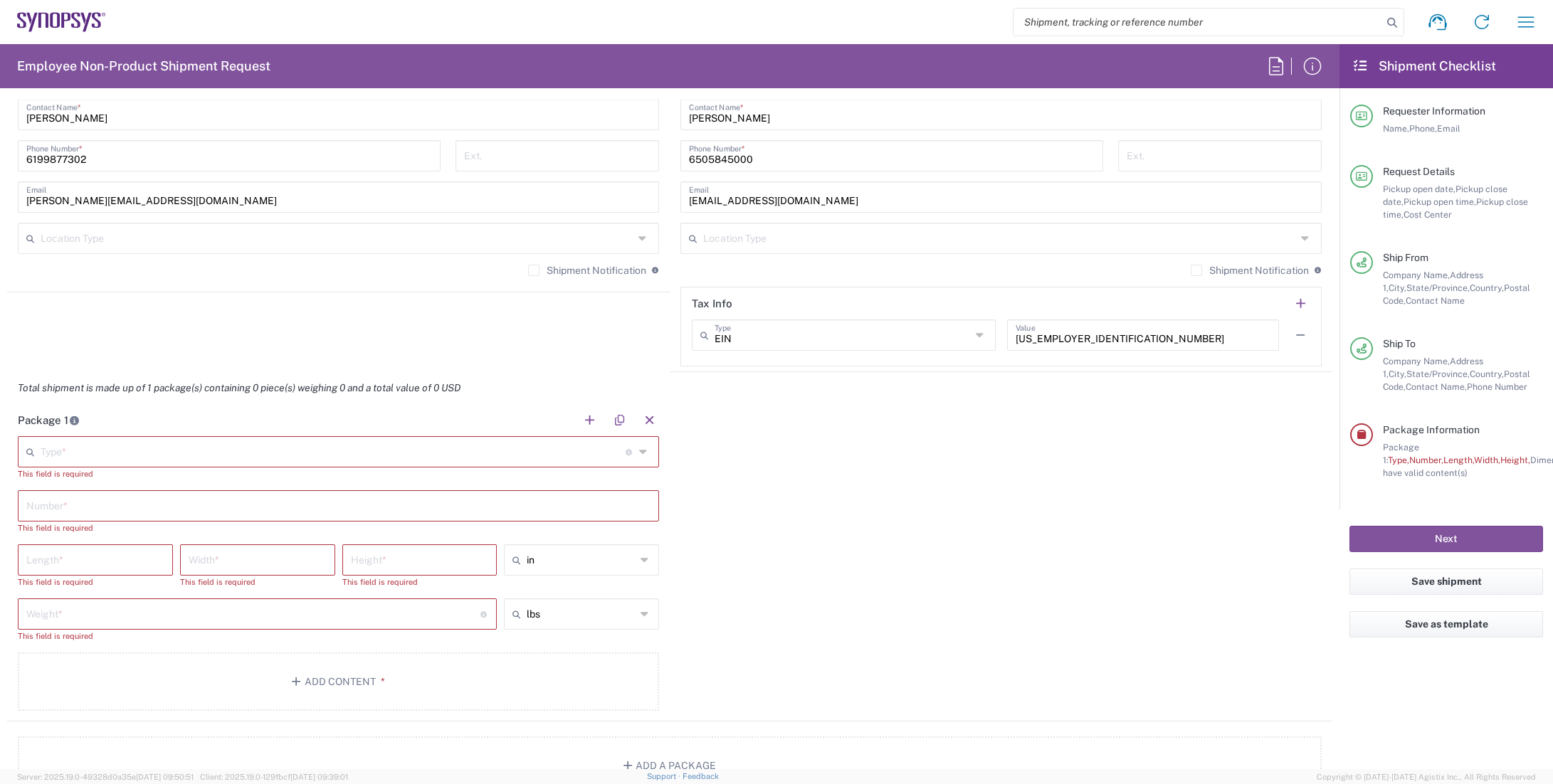
click at [175, 450] on input "text" at bounding box center [333, 450] width 585 height 25
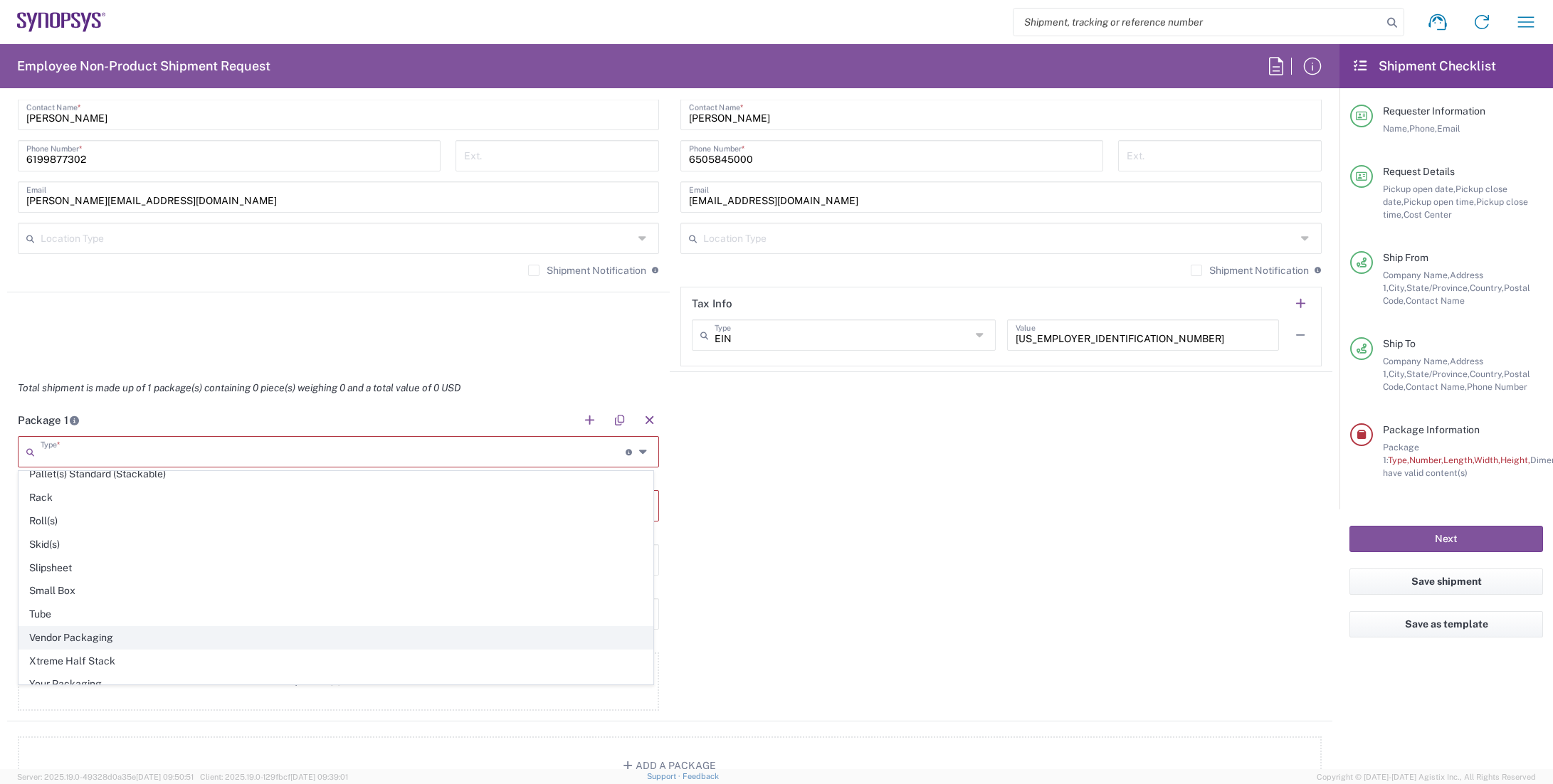
scroll to position [673, 0]
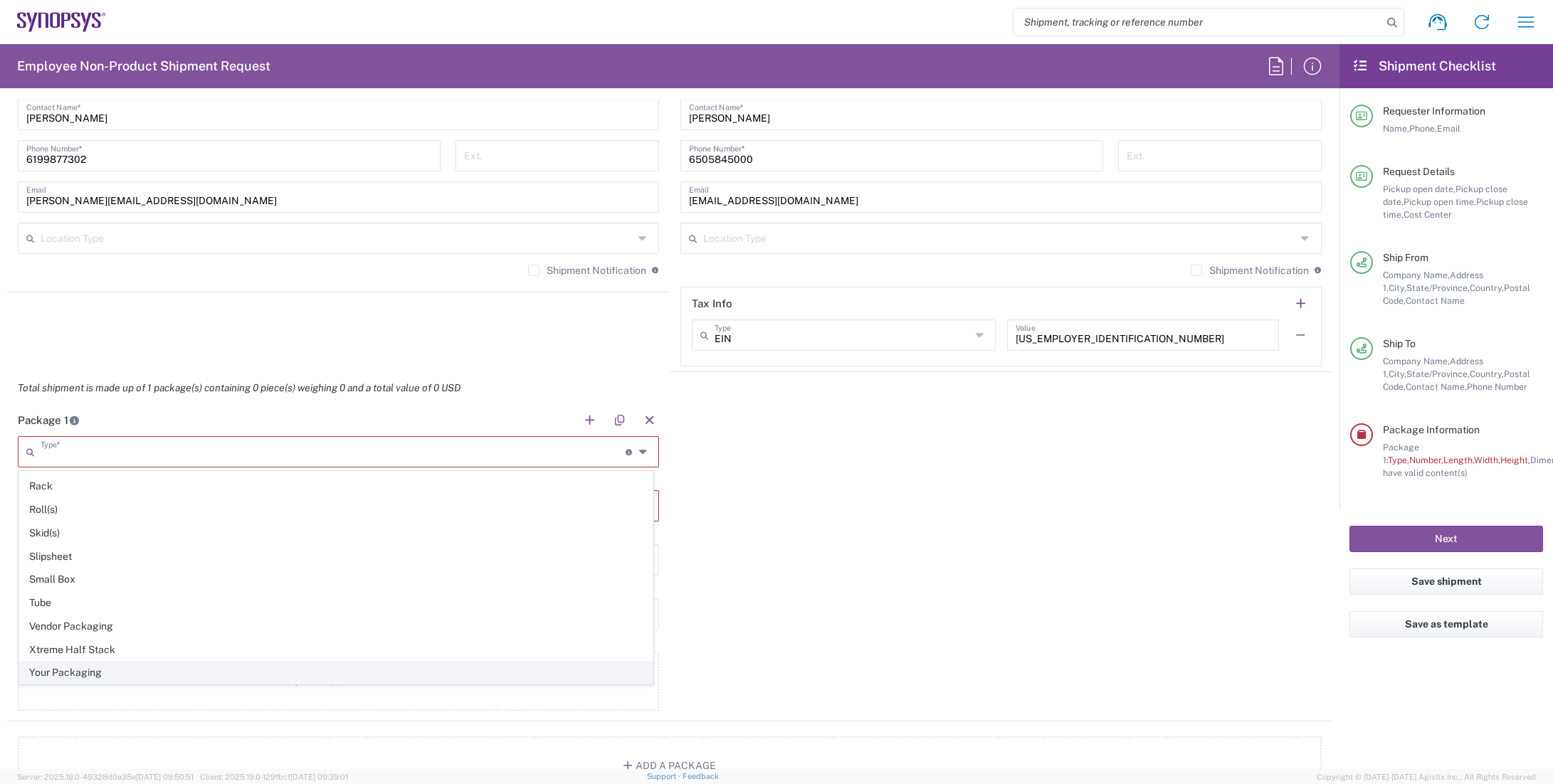
click at [82, 672] on span "Your Packaging" at bounding box center [335, 673] width 633 height 22
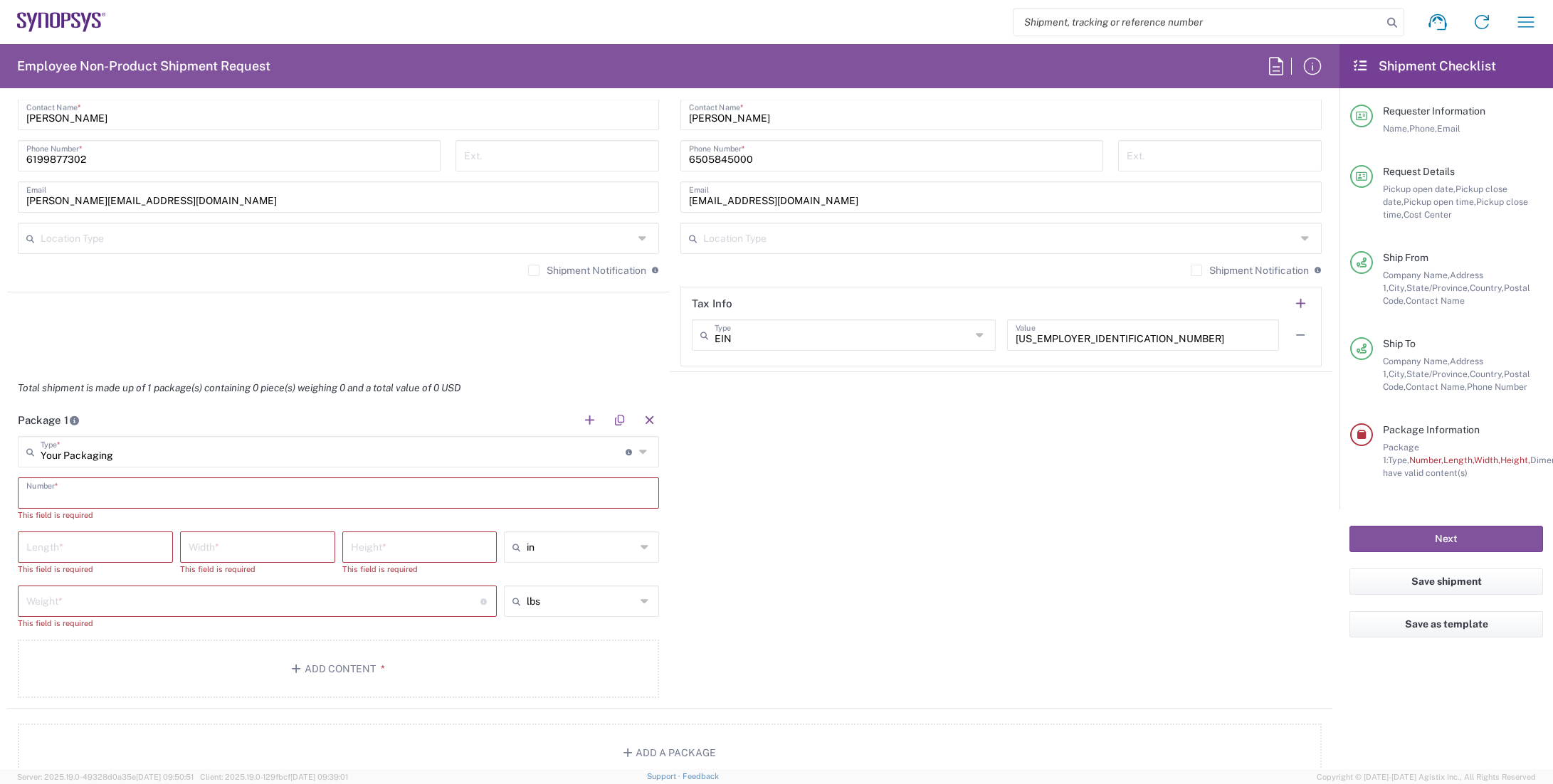
click at [213, 493] on input "text" at bounding box center [338, 492] width 625 height 25
type input "Your Packaging"
click at [152, 453] on input "Your Packaging" at bounding box center [333, 450] width 585 height 25
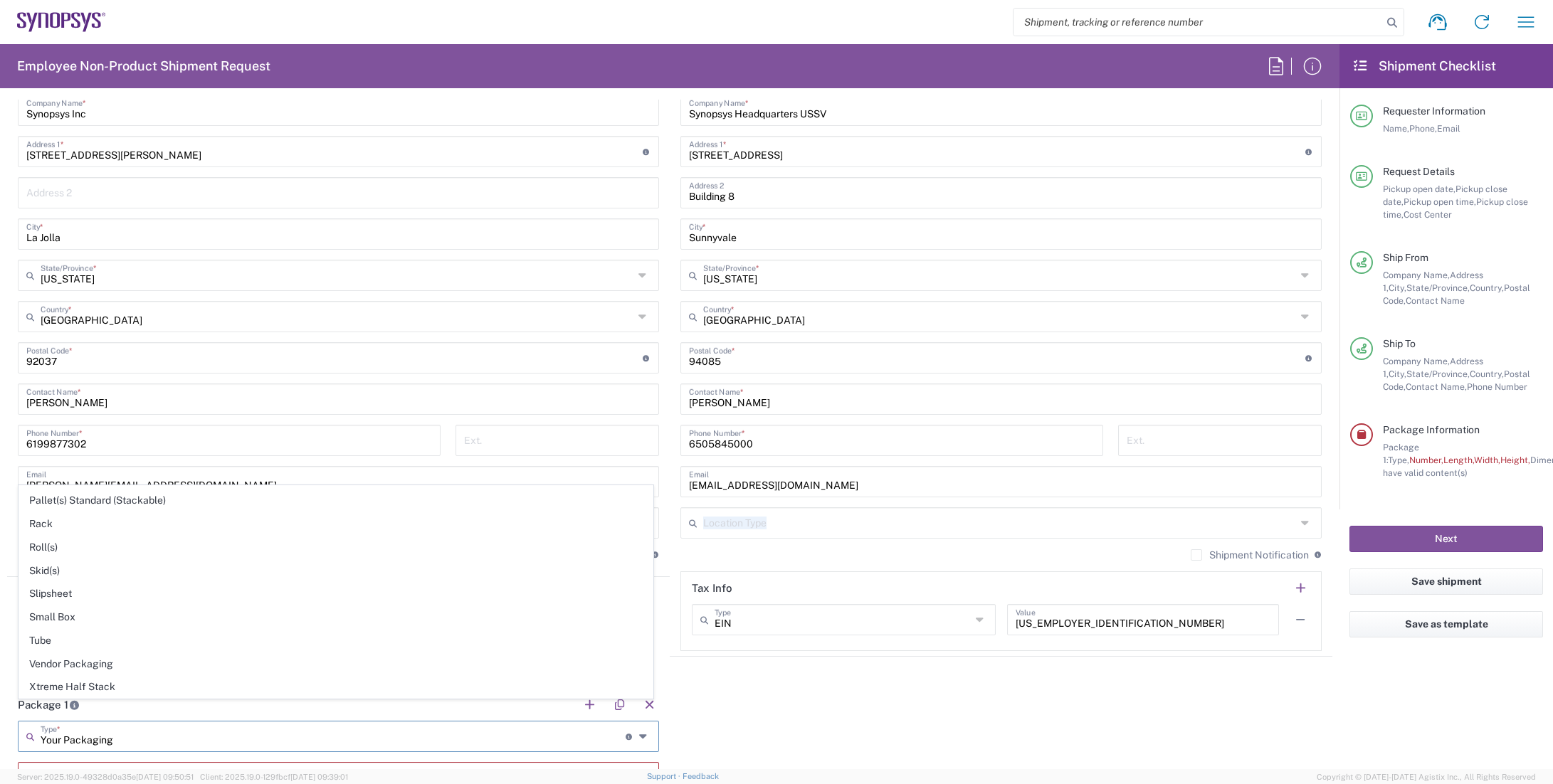
click at [843, 543] on div "Headquarters USSV Location Headquarters [GEOGRAPHIC_DATA] Agrate Brianza IT01 […" at bounding box center [1001, 352] width 641 height 597
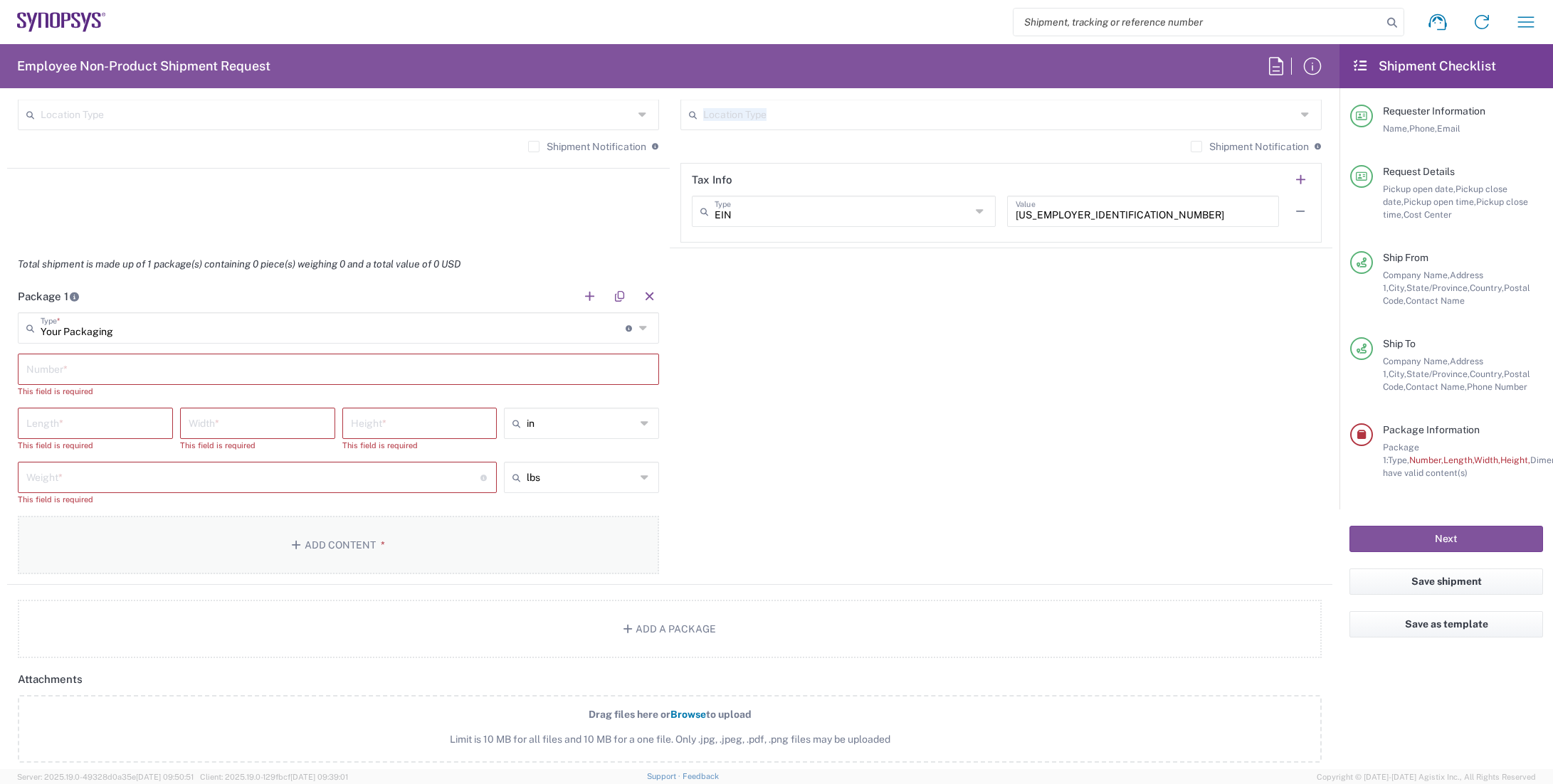
scroll to position [1209, 0]
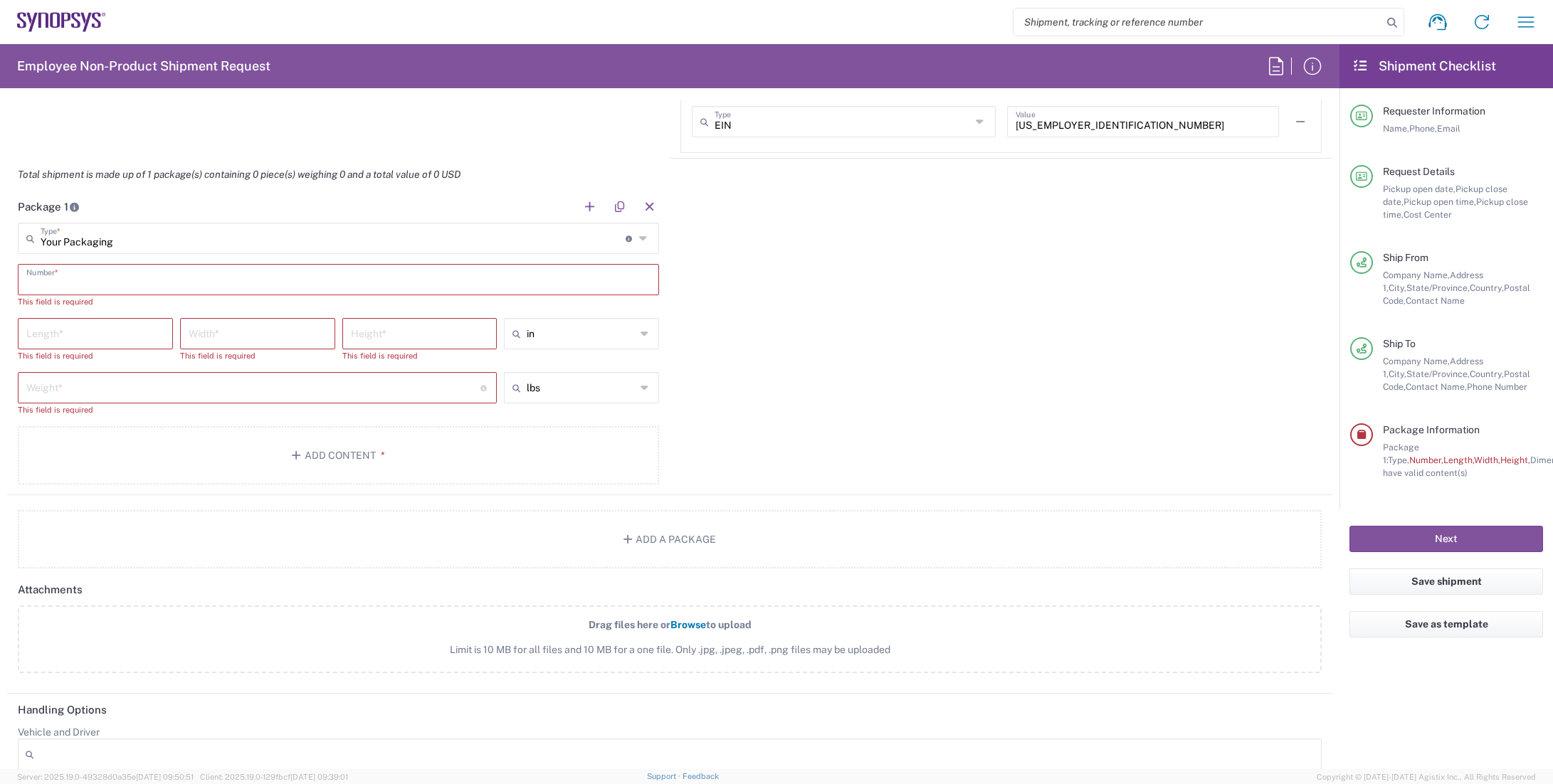
click at [71, 280] on input "text" at bounding box center [338, 278] width 625 height 25
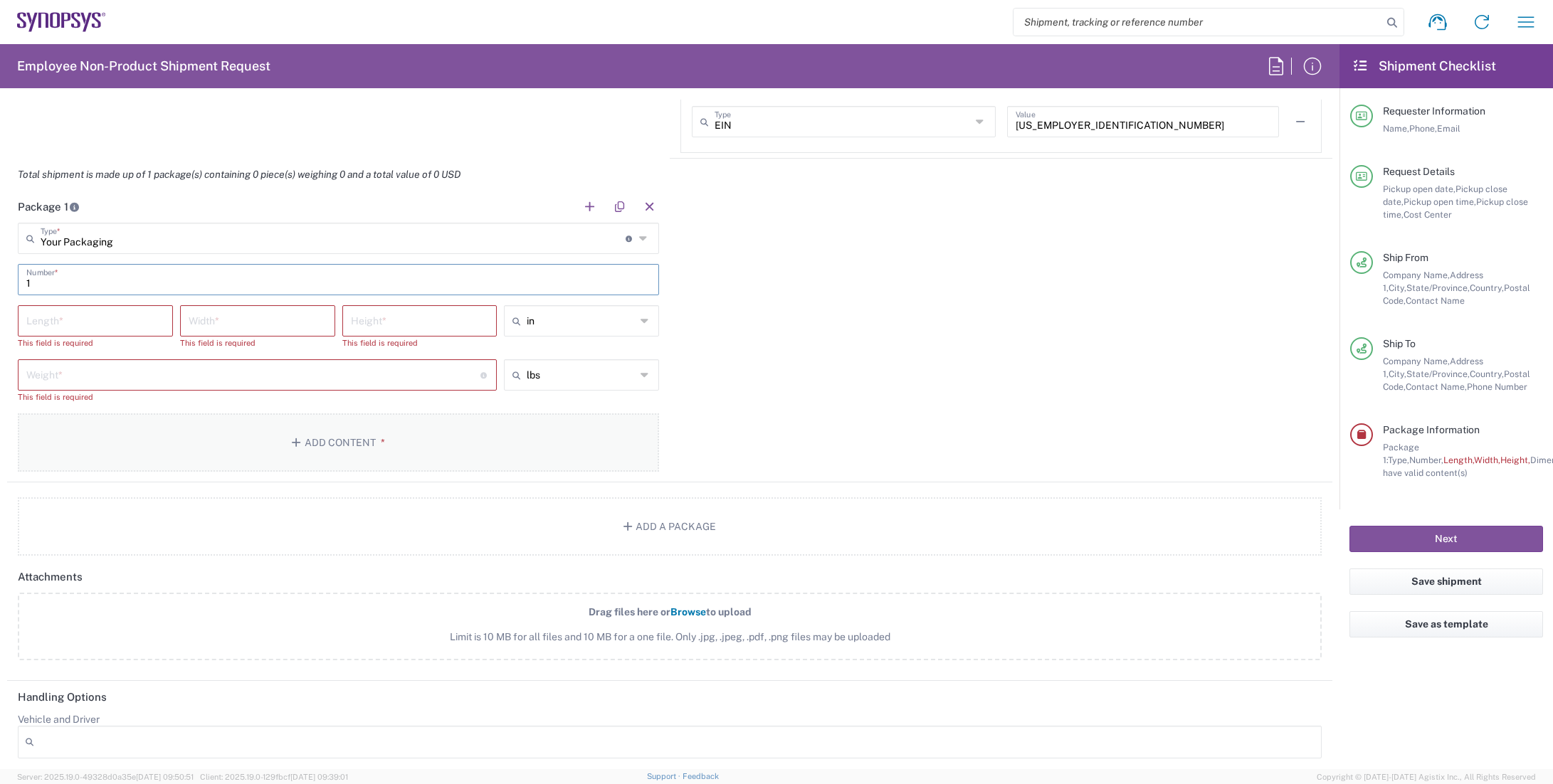
type input "1"
click at [148, 432] on button "Add Content *" at bounding box center [338, 442] width 641 height 58
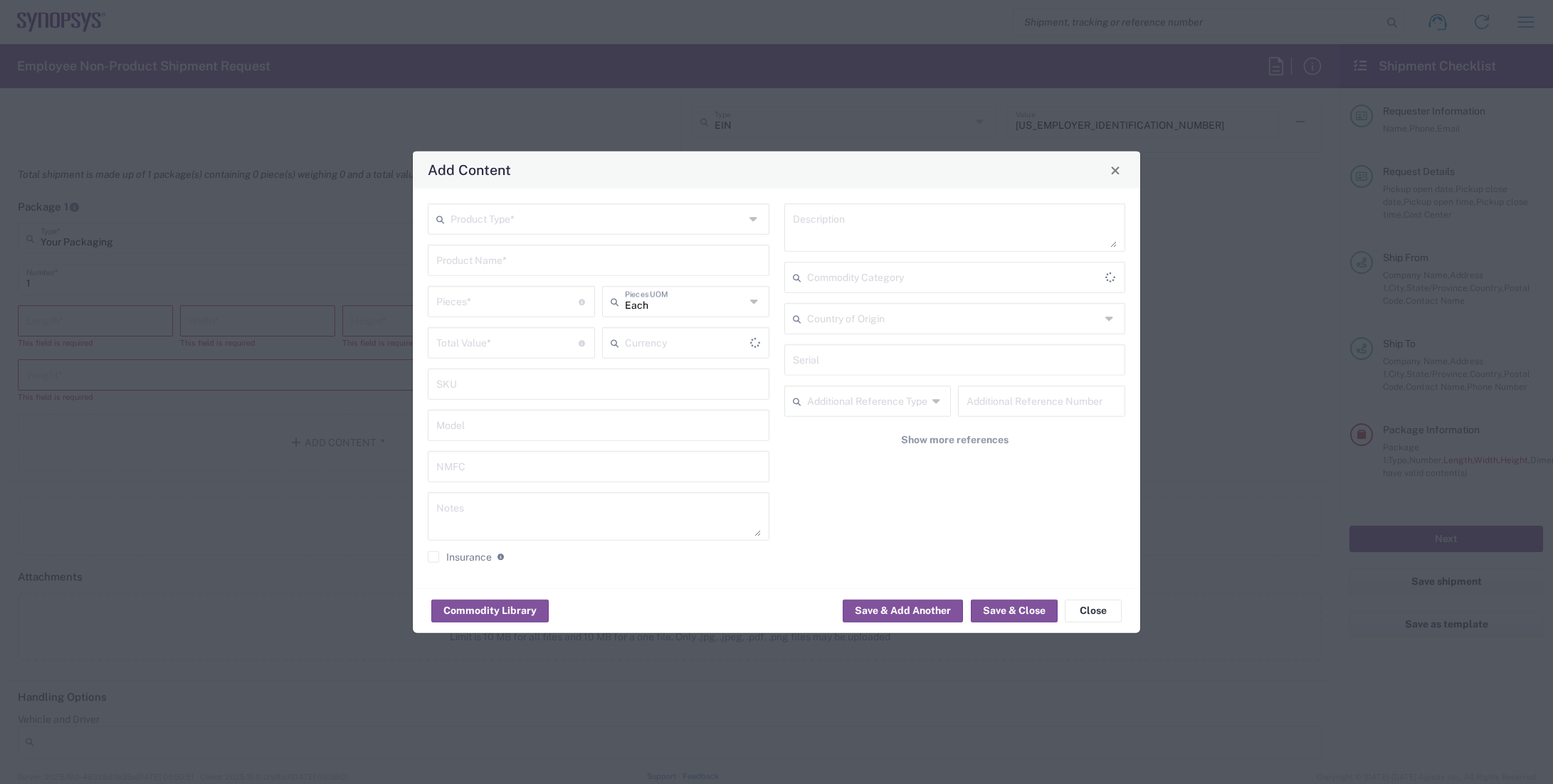
type input "US Dollar"
click at [1099, 171] on div "Add Content" at bounding box center [776, 170] width 728 height 37
click at [1122, 171] on button "Close" at bounding box center [1115, 169] width 20 height 20
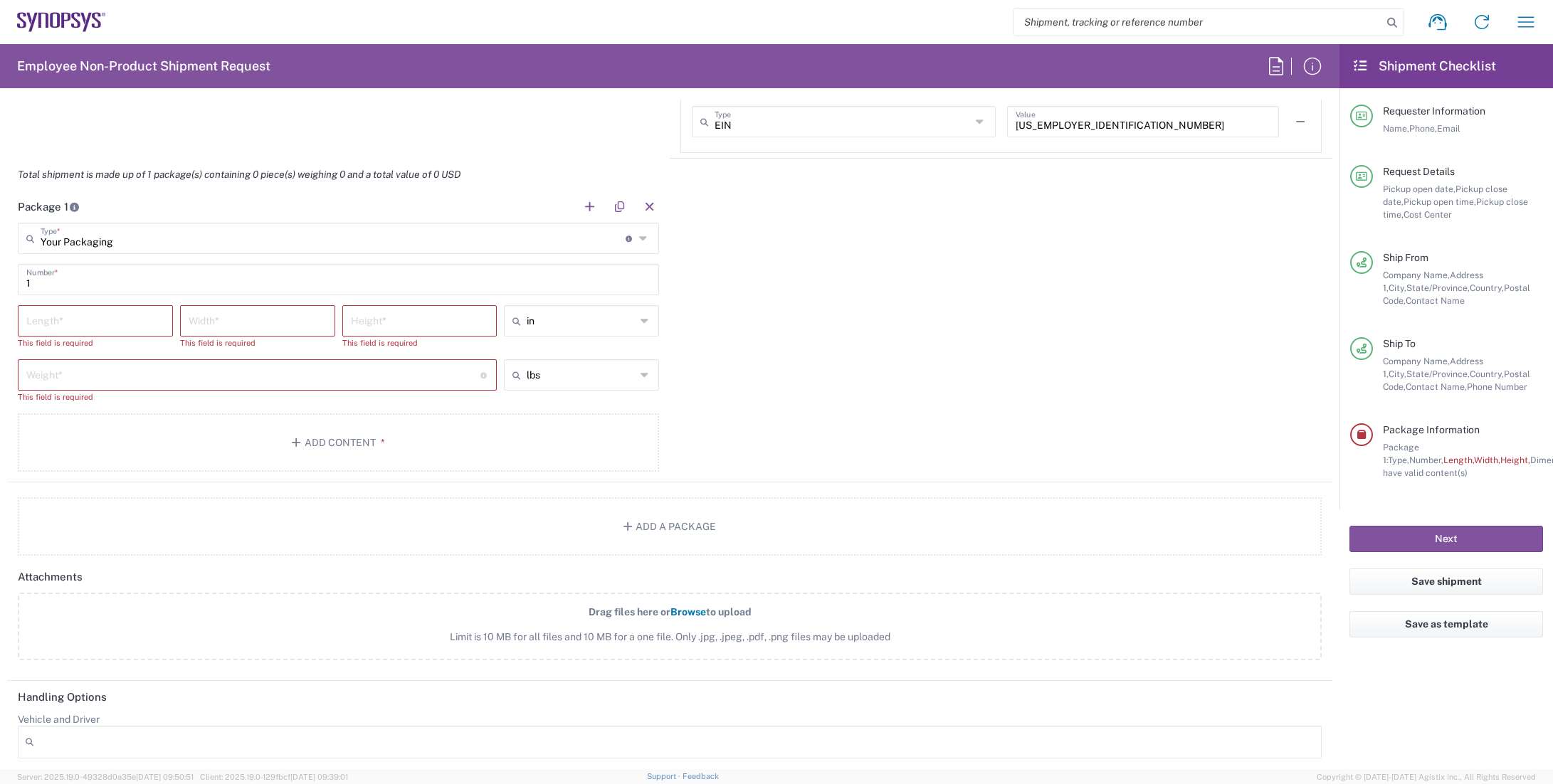
click at [82, 328] on input "number" at bounding box center [95, 320] width 138 height 25
click at [121, 316] on input "number" at bounding box center [95, 320] width 138 height 25
type input "11"
click at [268, 318] on input "number" at bounding box center [257, 320] width 138 height 25
type input "11"
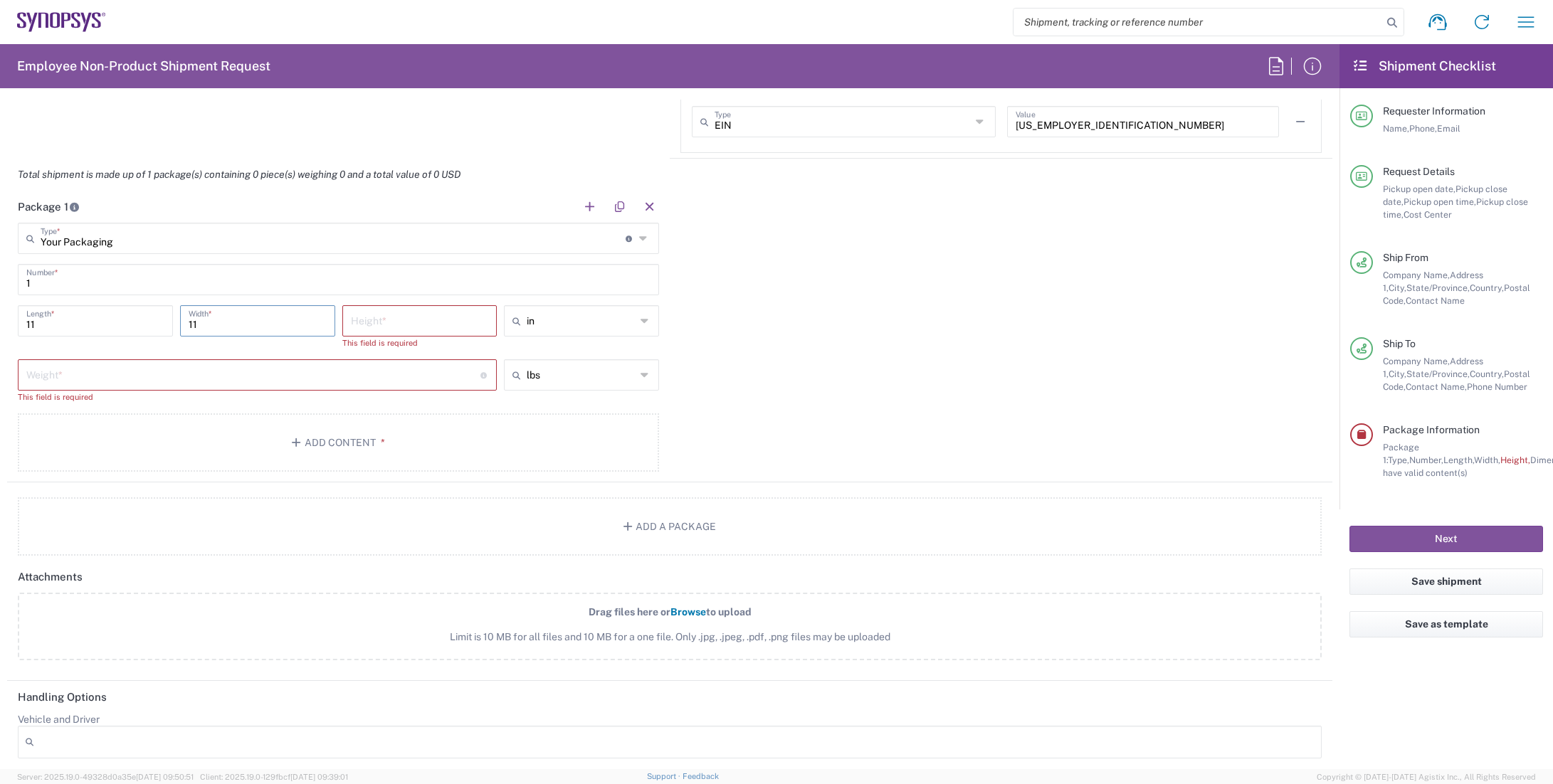
click at [421, 323] on input "number" at bounding box center [420, 320] width 138 height 25
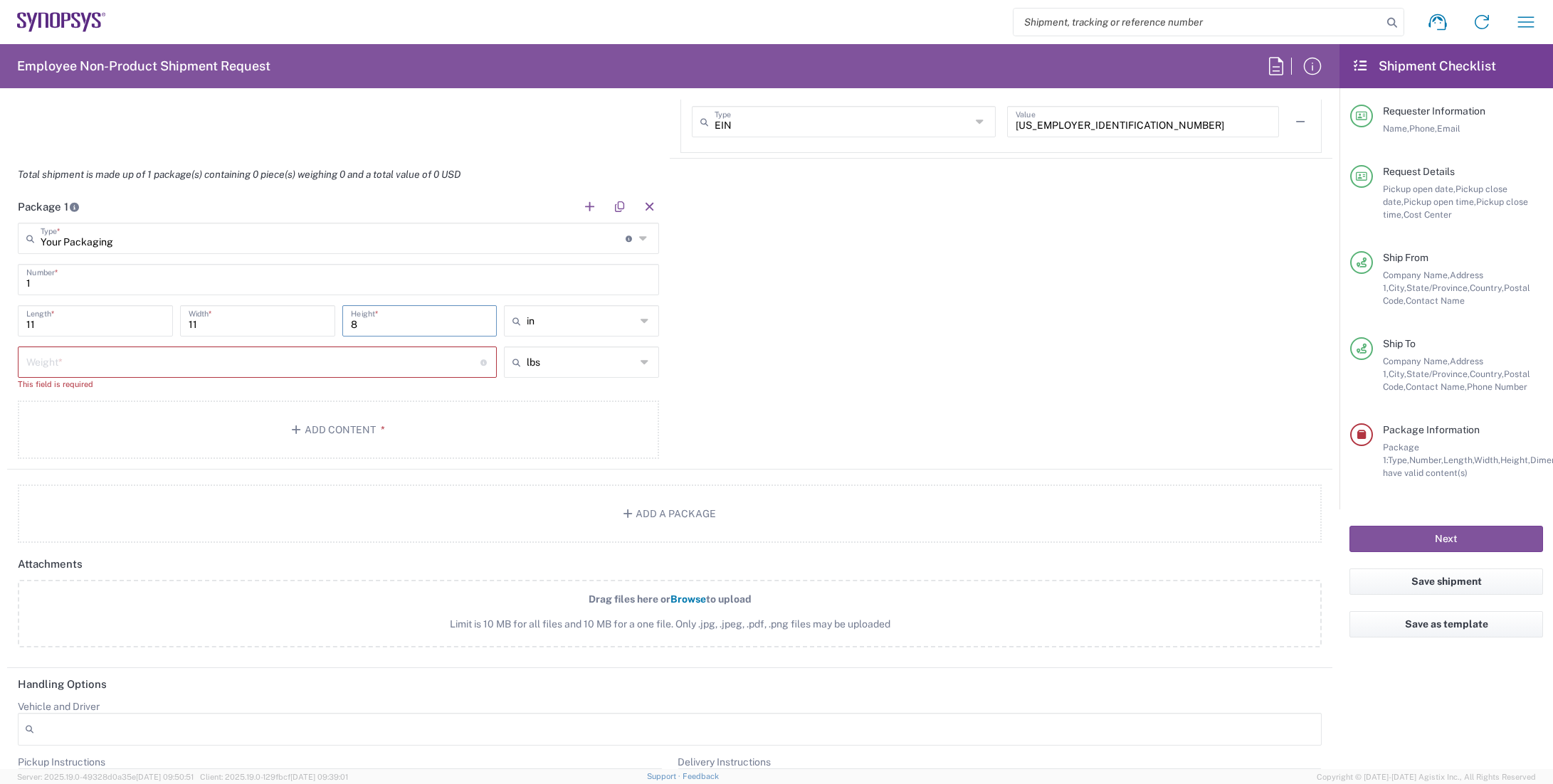
type input "8"
click at [71, 364] on input "number" at bounding box center [253, 361] width 454 height 25
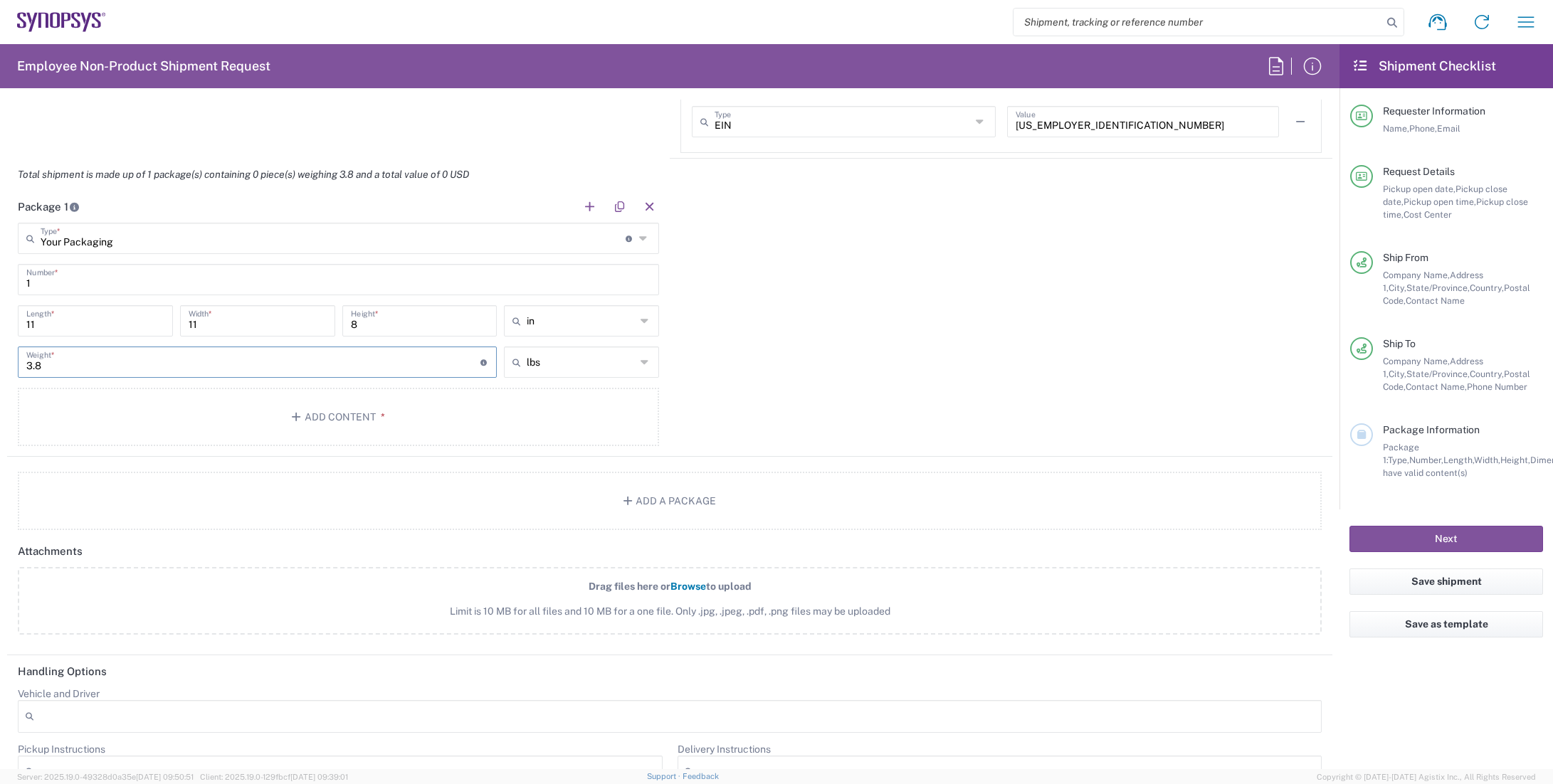
type input "3.8"
drag, startPoint x: 1014, startPoint y: 410, endPoint x: 1013, endPoint y: 394, distance: 16.0
click at [1014, 406] on div "Package 1 Your Packaging Type * Material used to package goods Your Packaging B…" at bounding box center [670, 323] width 1325 height 266
click at [414, 408] on button "Add Content *" at bounding box center [338, 417] width 641 height 58
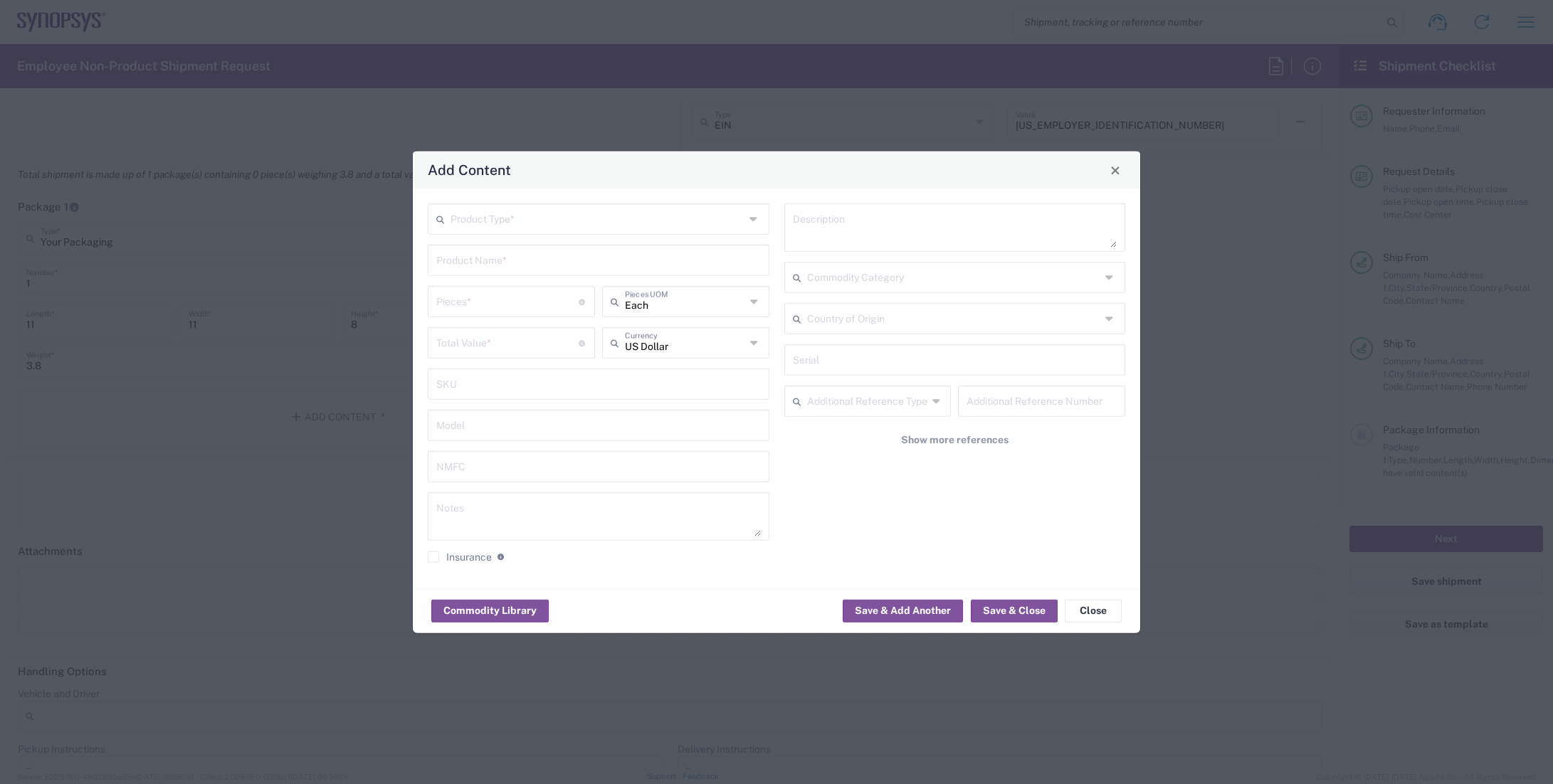
click at [542, 228] on input "text" at bounding box center [598, 218] width 294 height 25
click at [482, 273] on span "General Commodity" at bounding box center [598, 273] width 339 height 22
type input "General Commodity"
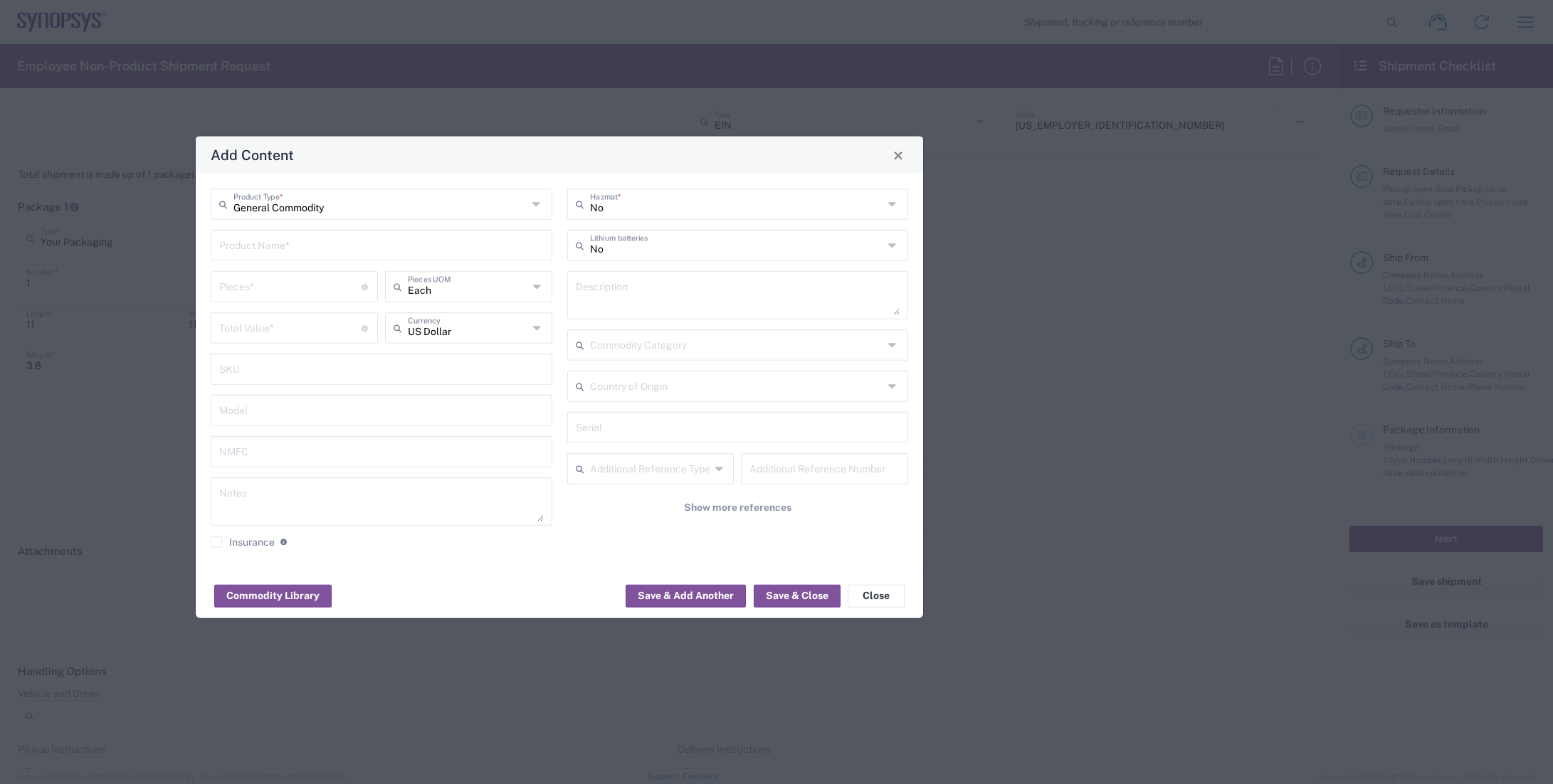
drag, startPoint x: 719, startPoint y: 171, endPoint x: 499, endPoint y: 155, distance: 220.6
click at [499, 155] on div "Add Content" at bounding box center [559, 155] width 728 height 37
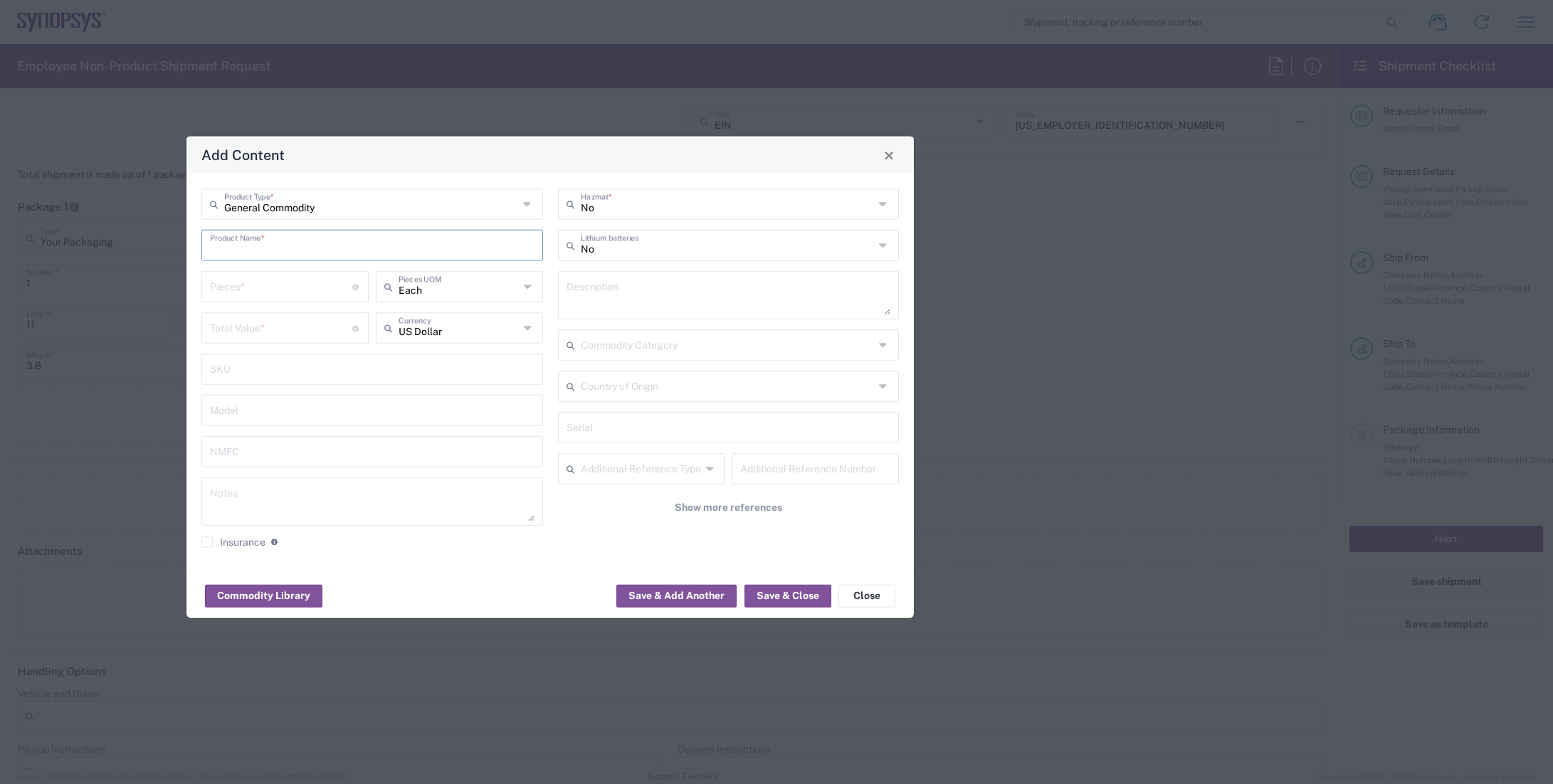
click at [329, 246] on input "text" at bounding box center [372, 244] width 324 height 25
type input "PSU Bracket"
click at [318, 283] on input "number" at bounding box center [281, 286] width 143 height 25
type input "1"
click at [301, 328] on input "number" at bounding box center [281, 327] width 143 height 25
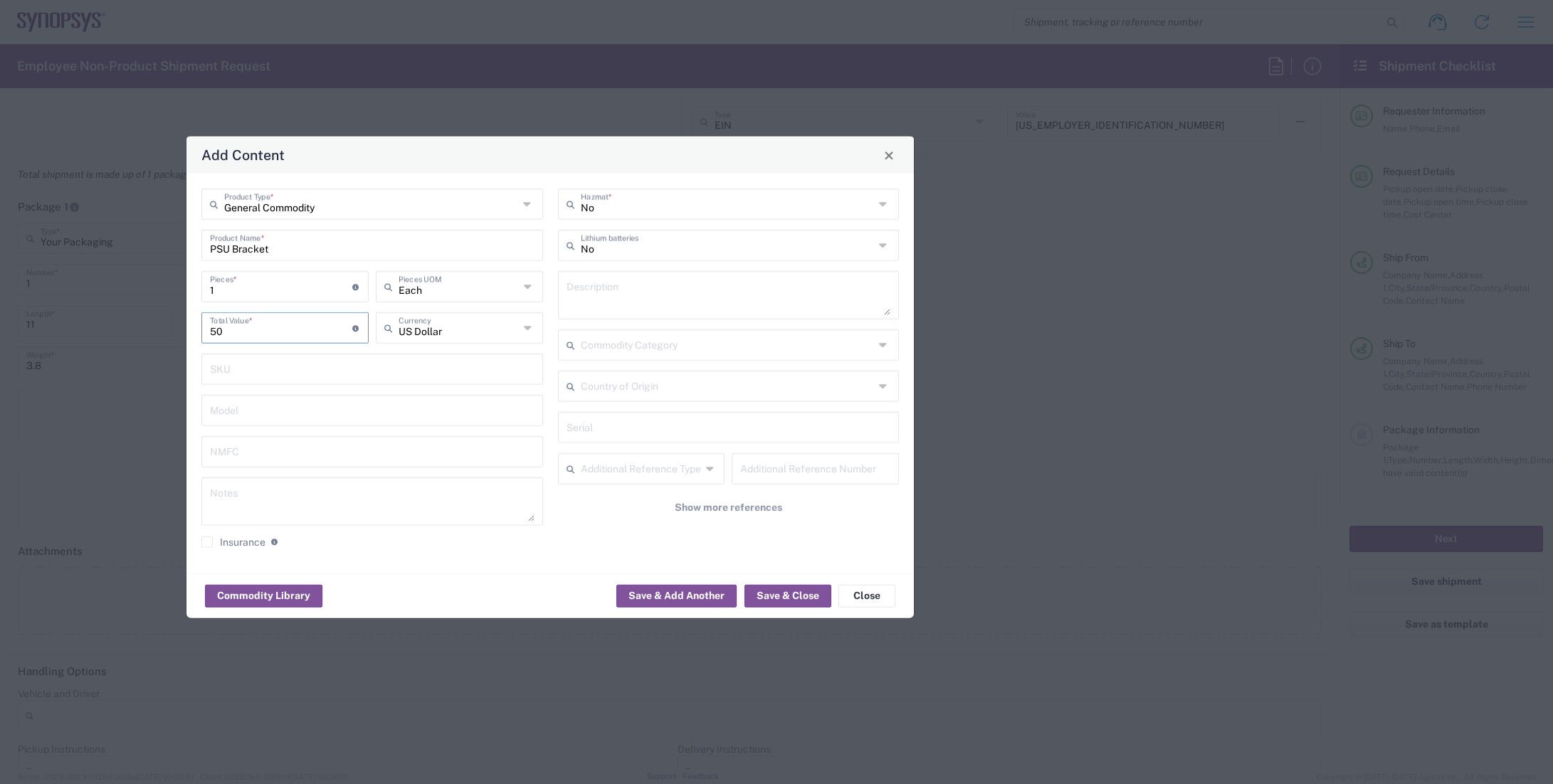
type input "50"
click at [499, 167] on div "Add Content" at bounding box center [550, 155] width 728 height 37
click at [679, 595] on button "Save & Add Another" at bounding box center [676, 595] width 120 height 23
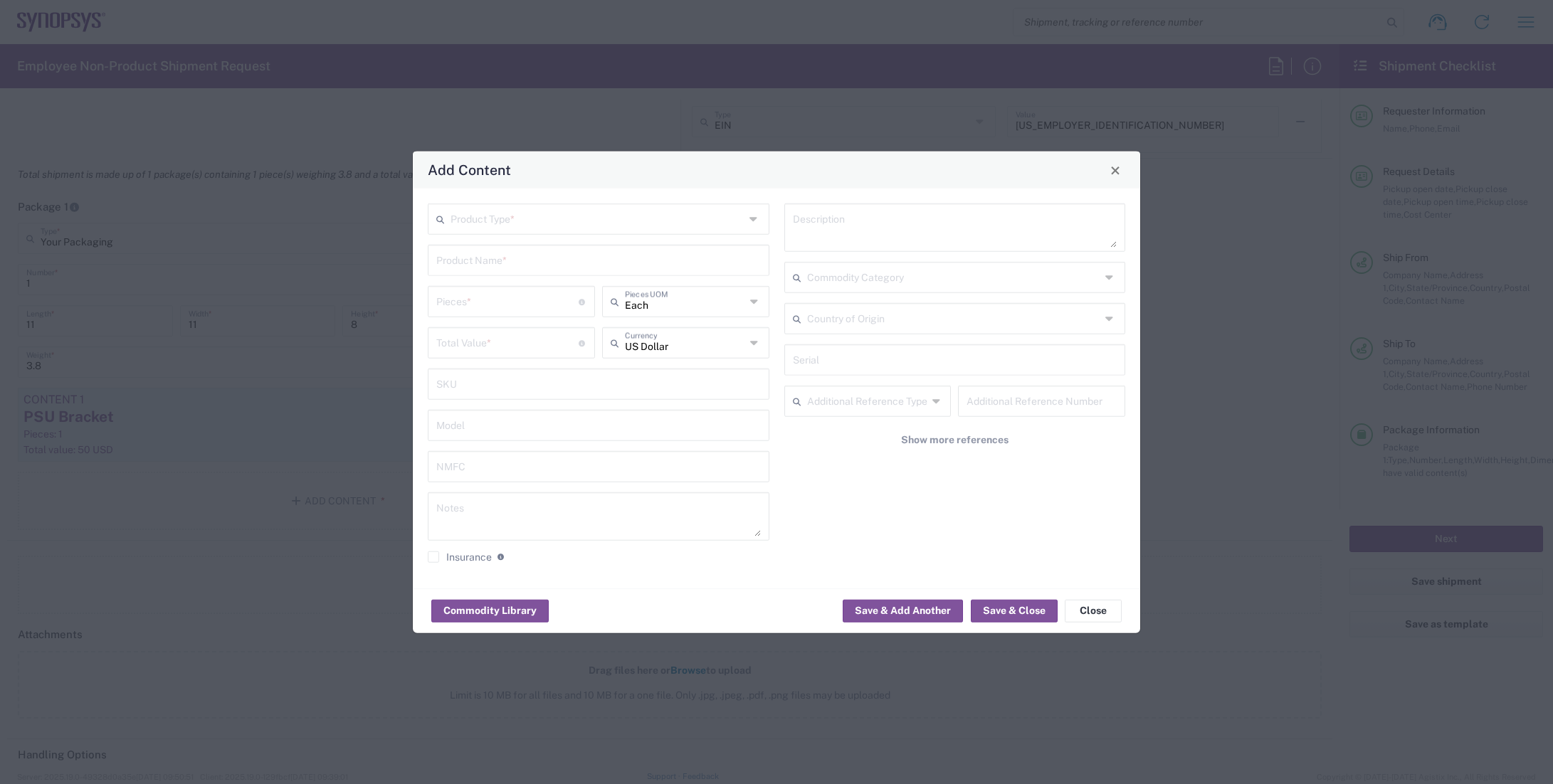
click at [494, 219] on input "text" at bounding box center [598, 218] width 294 height 25
click at [465, 277] on span "General Commodity" at bounding box center [598, 273] width 339 height 22
type input "General Commodity"
click at [487, 262] on input "text" at bounding box center [598, 259] width 324 height 25
type input "650 mm Bracket"
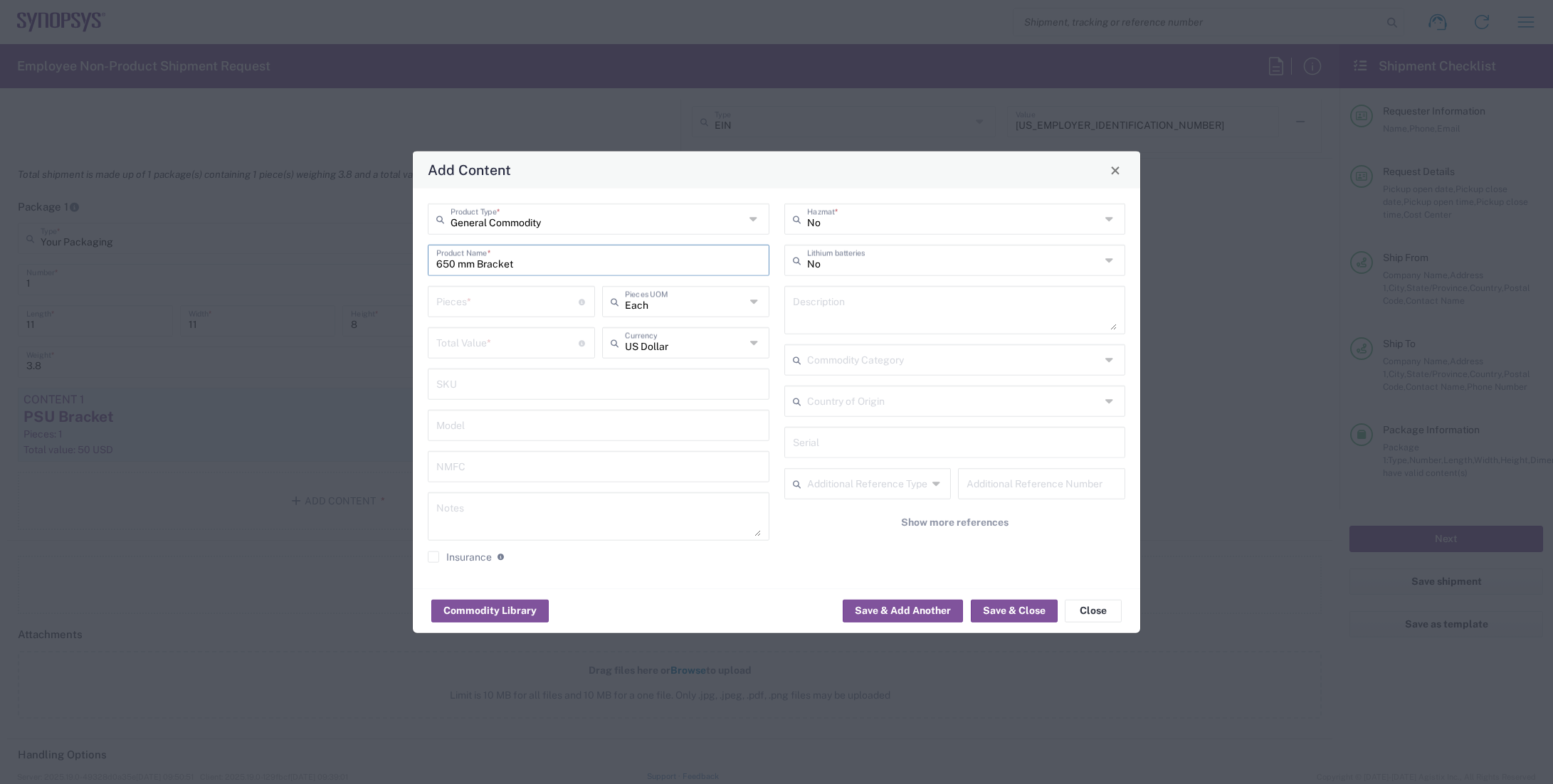
click at [500, 307] on input "number" at bounding box center [507, 301] width 143 height 25
type input "2"
click at [483, 337] on input "number" at bounding box center [507, 342] width 143 height 25
type input "30"
click at [696, 605] on div "Commodity Library Save & Add Another Save & Close Close" at bounding box center [776, 611] width 728 height 45
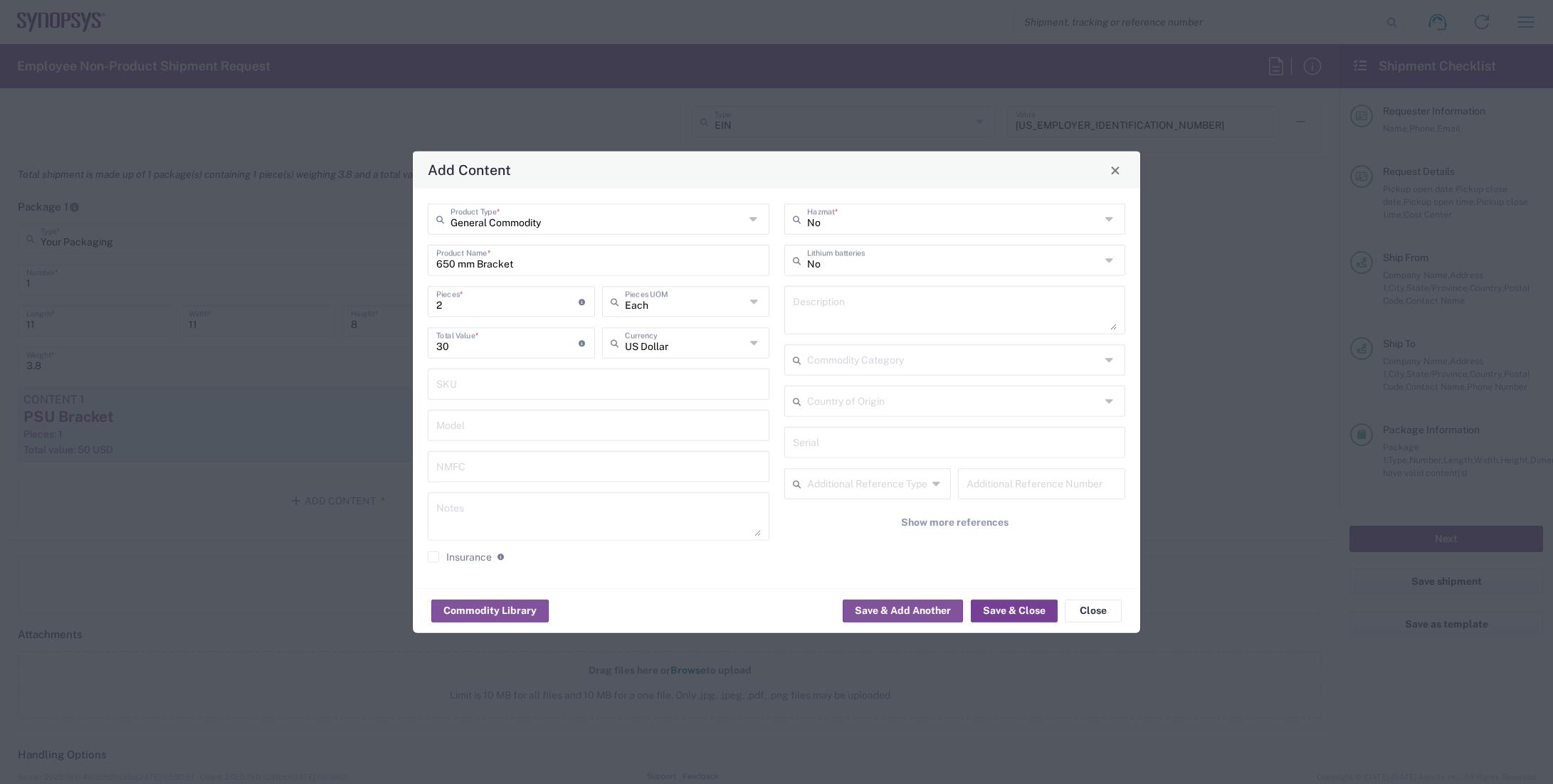
click at [1038, 607] on button "Save & Close" at bounding box center [1014, 610] width 87 height 23
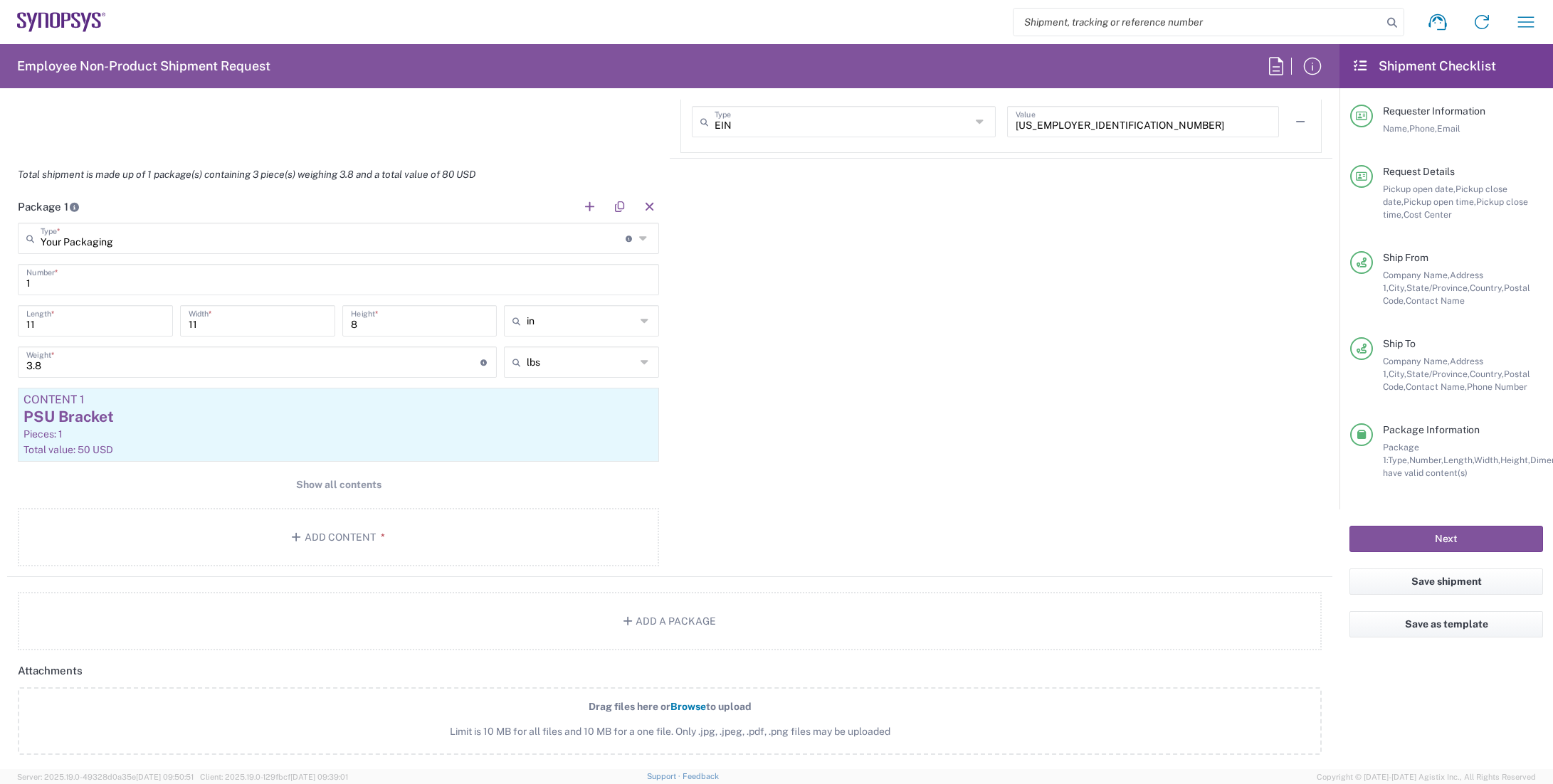
click at [964, 408] on div "Package 1 Your Packaging Type * Material used to package goods Your Packaging B…" at bounding box center [670, 384] width 1325 height 387
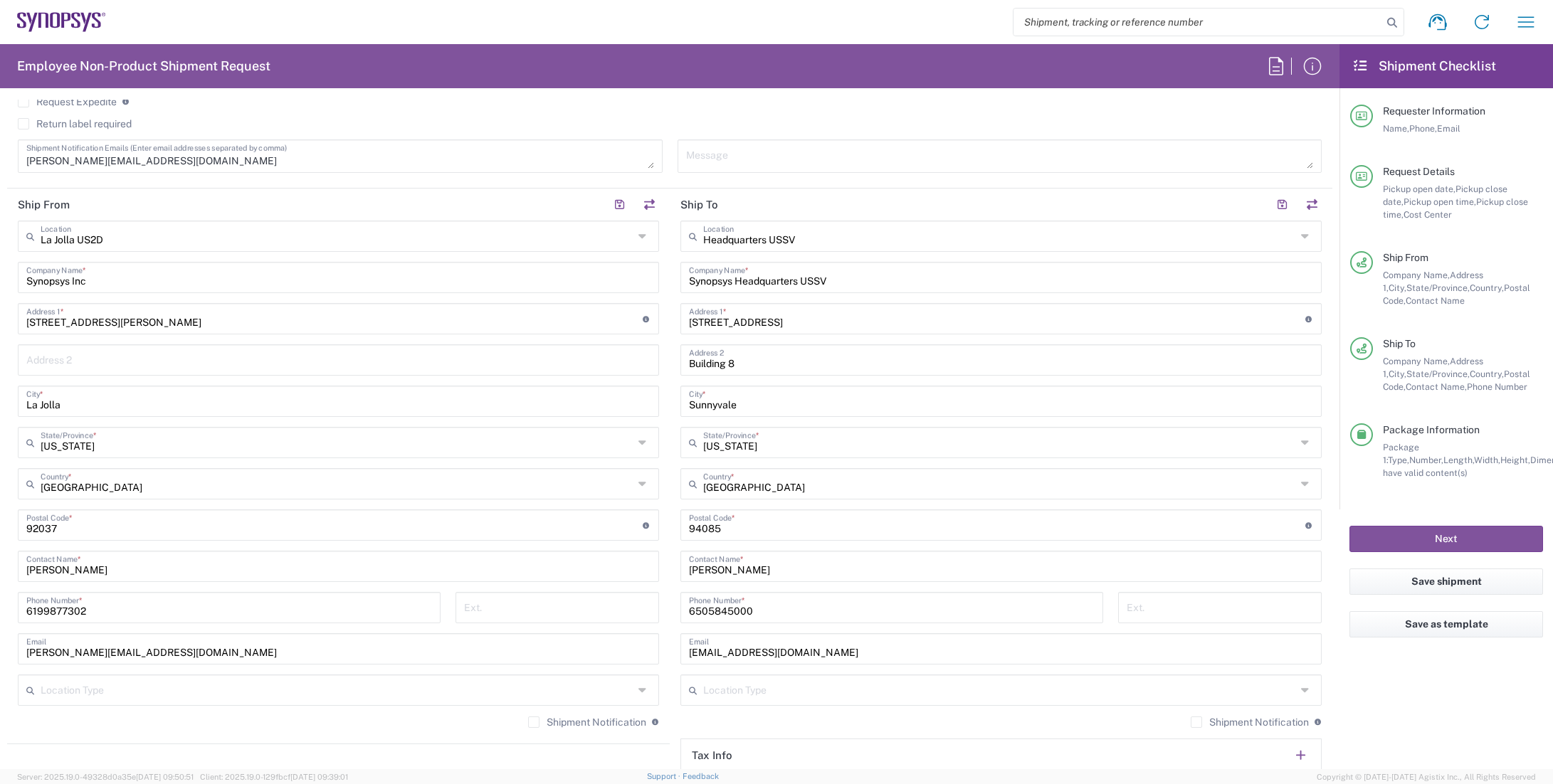
scroll to position [569, 0]
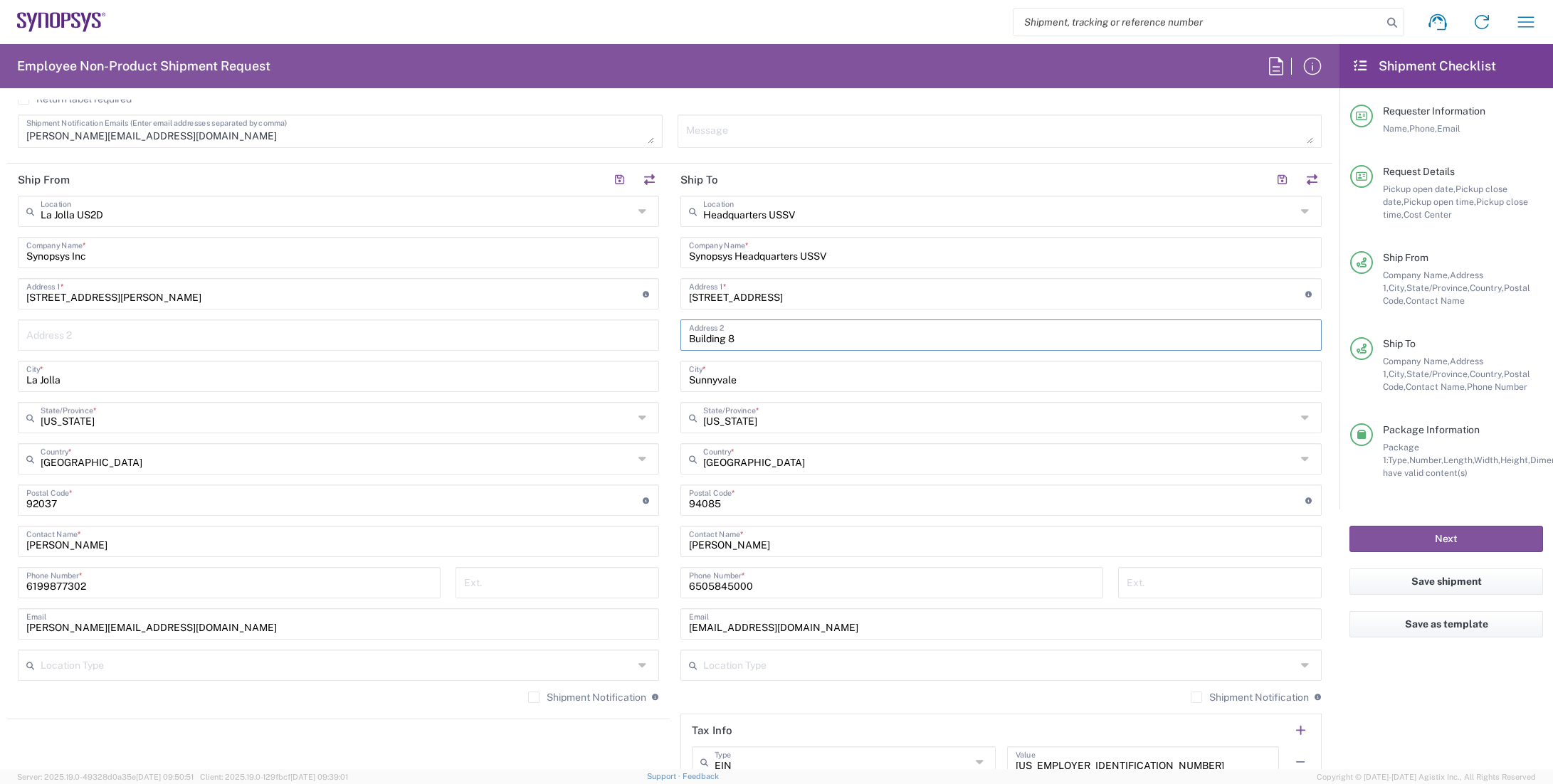
click at [745, 336] on input "Building 8" at bounding box center [1001, 334] width 625 height 25
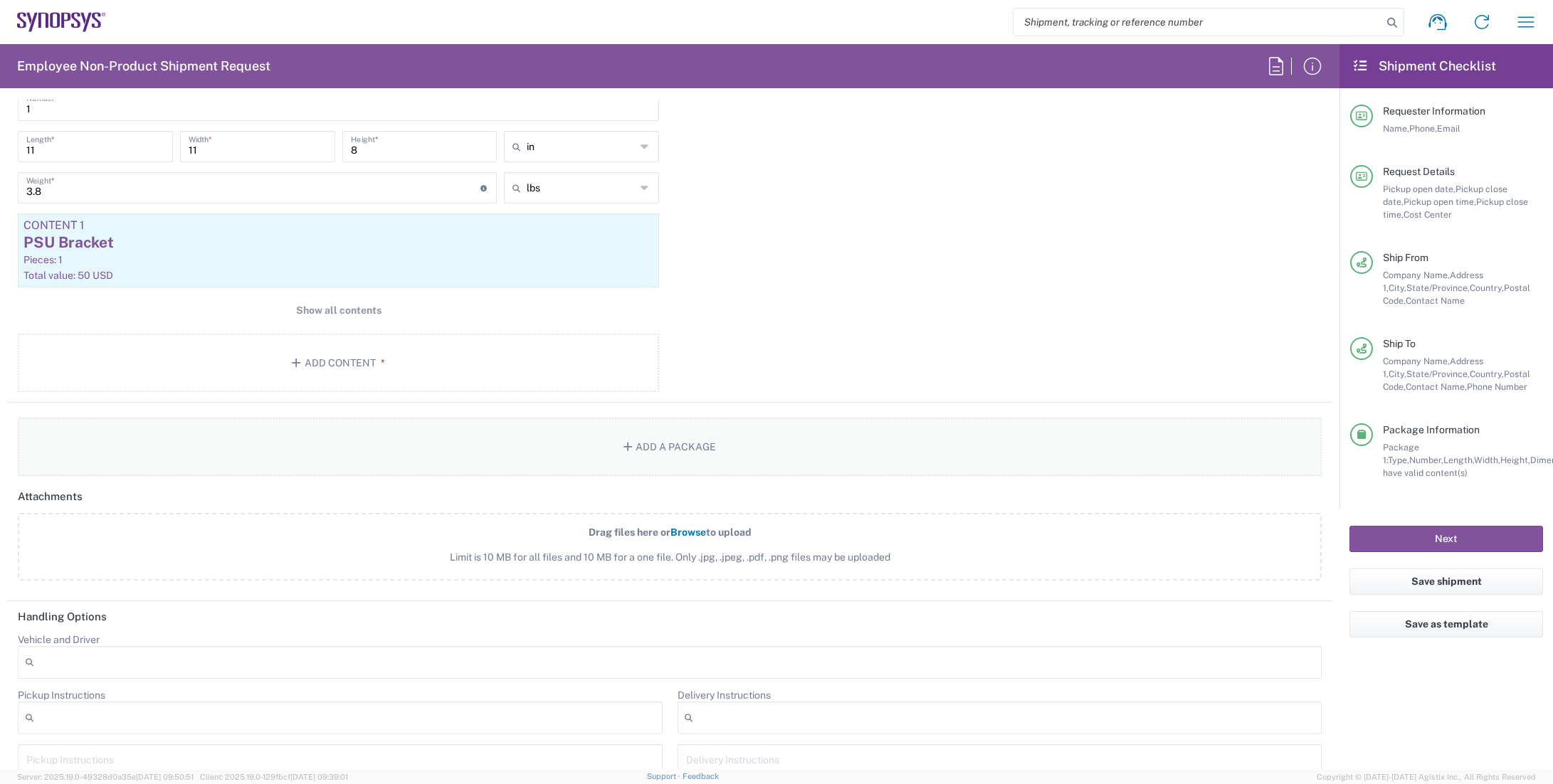
scroll to position [1279, 0]
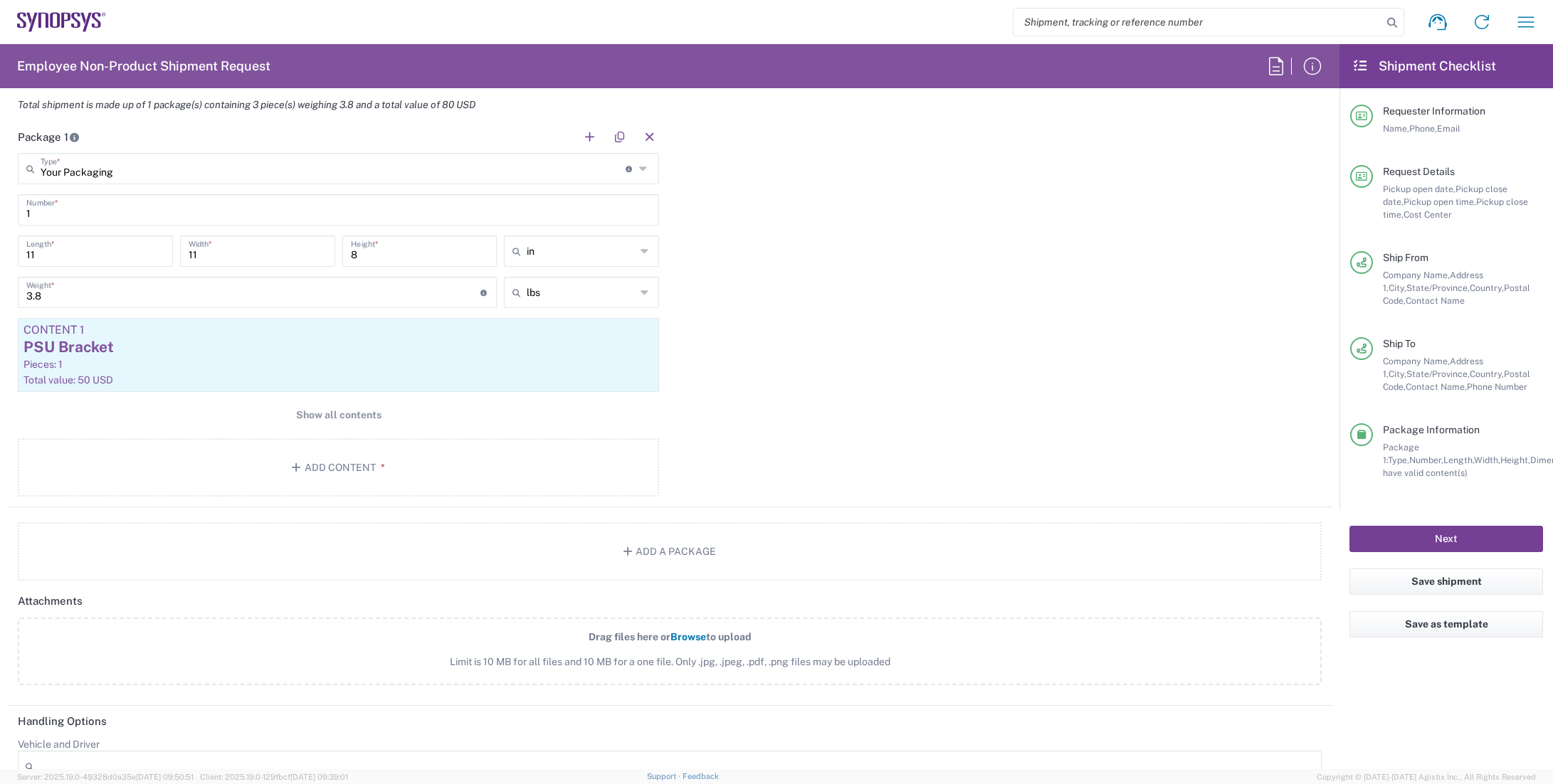
click at [1482, 536] on button "Next" at bounding box center [1446, 539] width 193 height 26
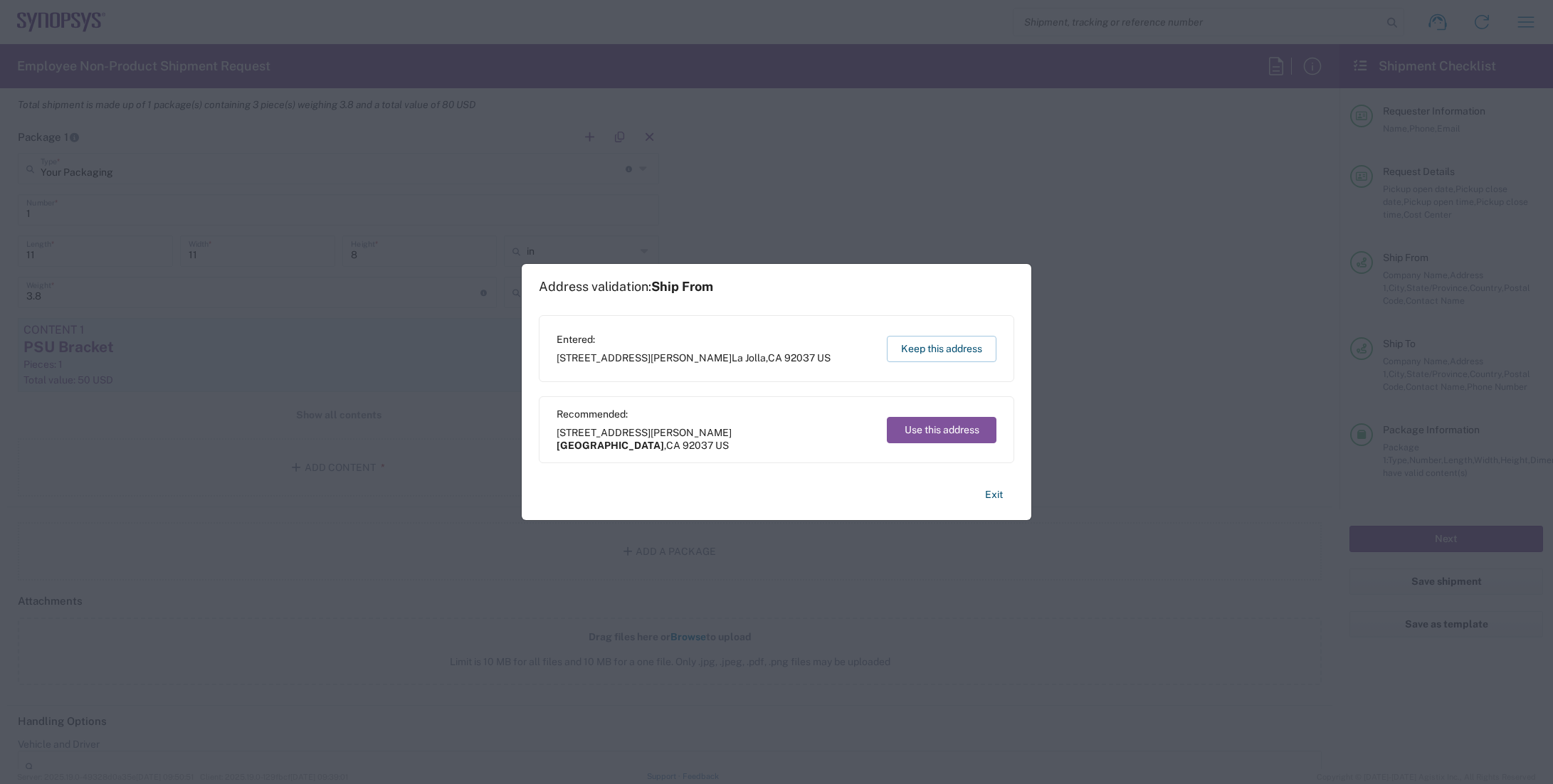
click at [944, 342] on button "Keep this address" at bounding box center [942, 349] width 110 height 26
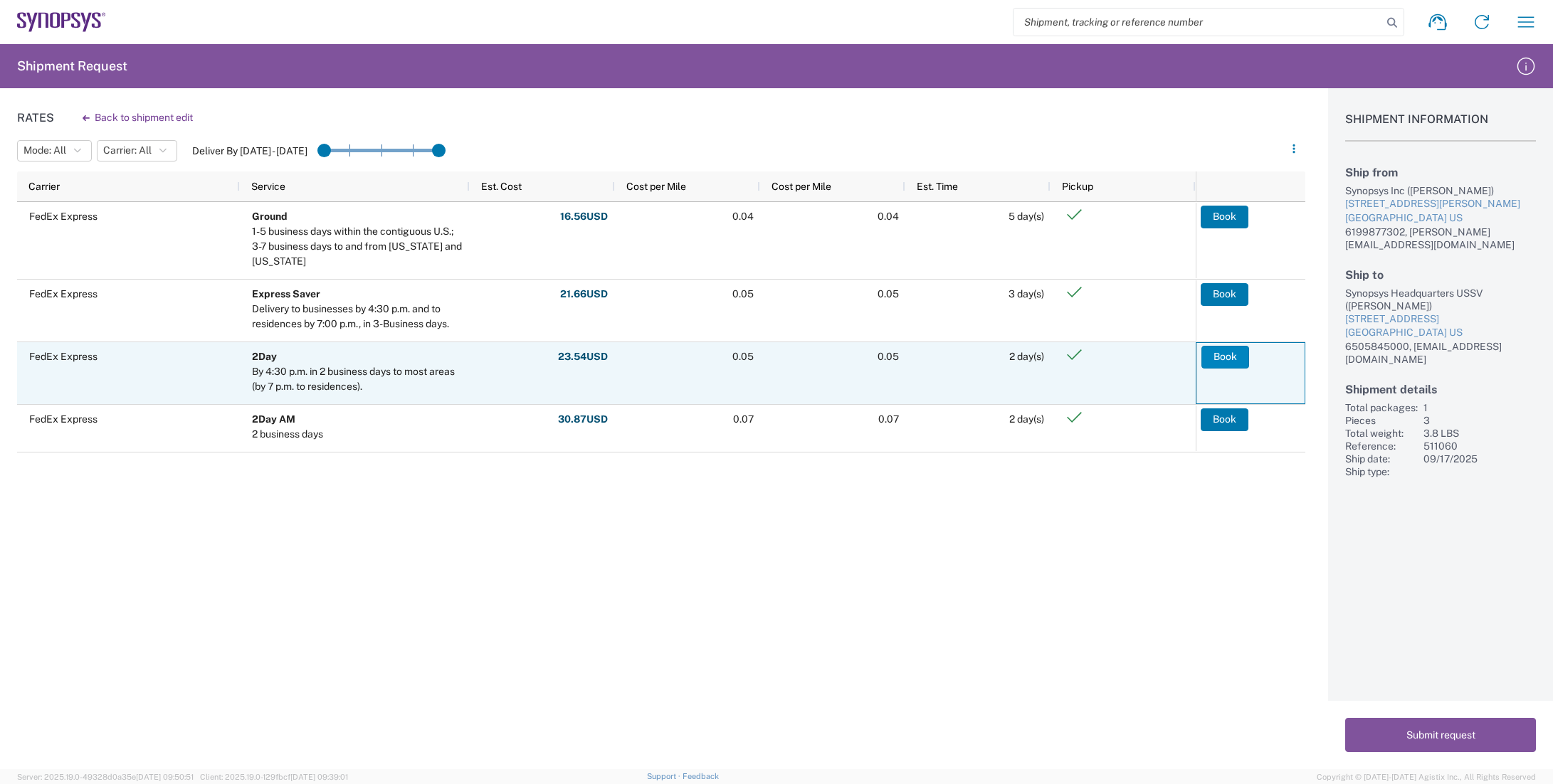
click at [1223, 356] on button "Book" at bounding box center [1226, 357] width 48 height 23
